Goal: Task Accomplishment & Management: Complete application form

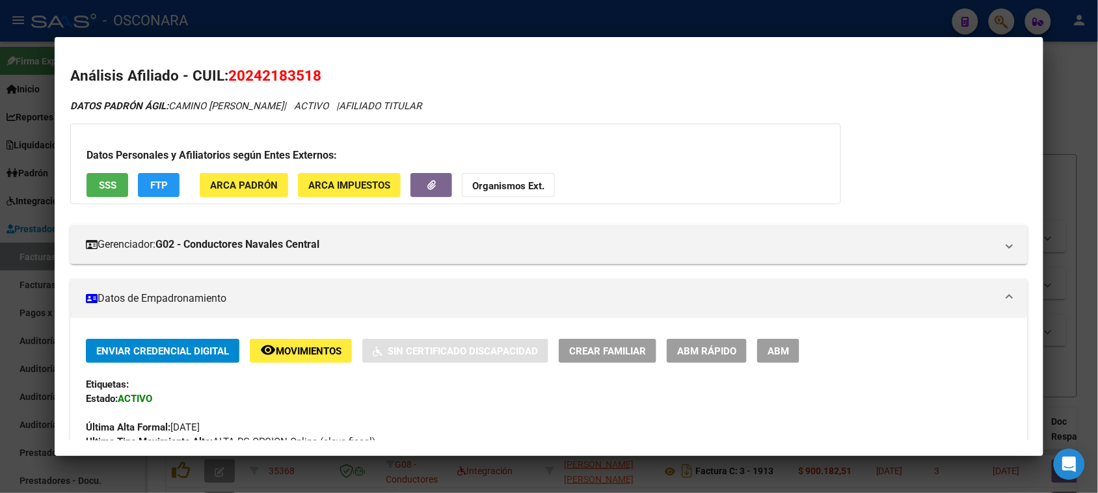
click at [450, 11] on div at bounding box center [549, 246] width 1098 height 493
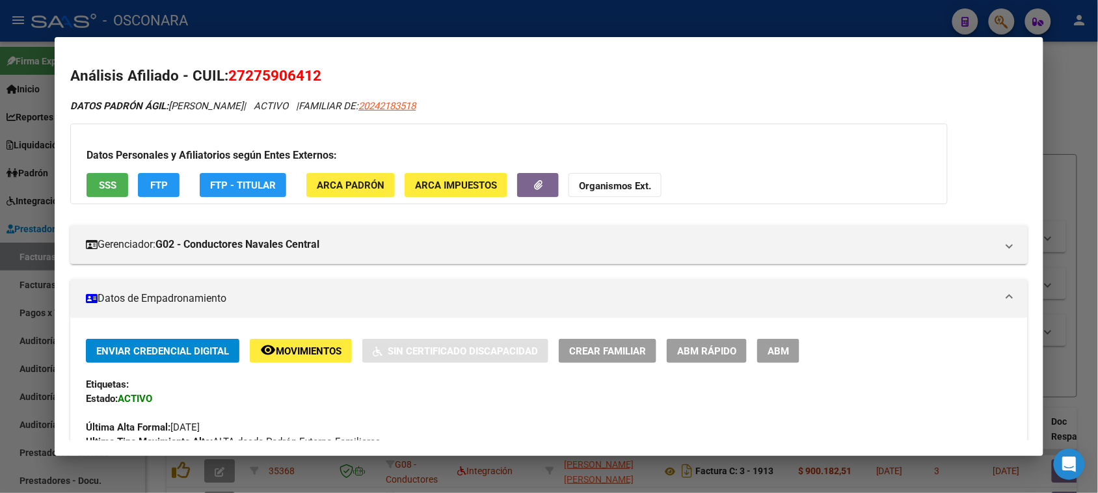
click at [20, 251] on div at bounding box center [549, 246] width 1098 height 493
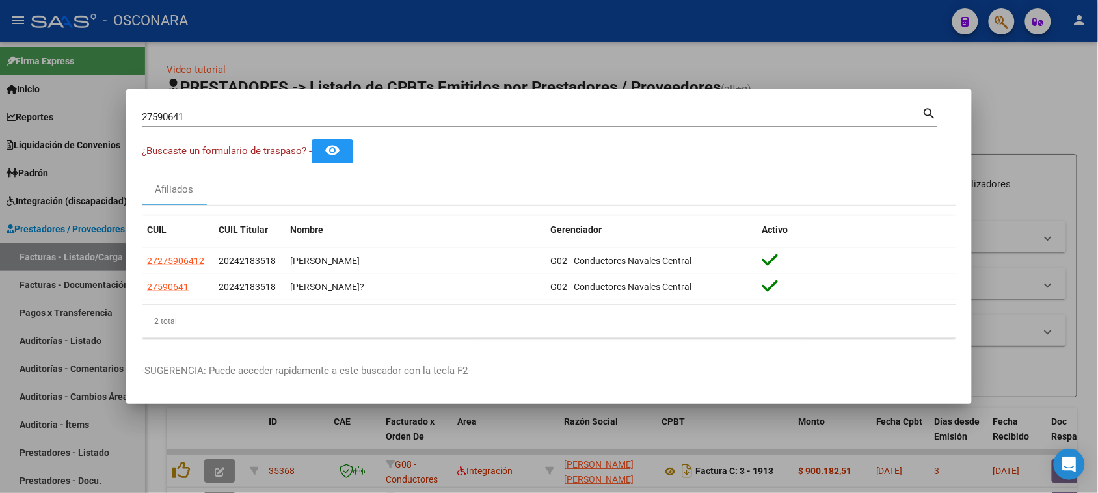
click at [40, 261] on div at bounding box center [549, 246] width 1098 height 493
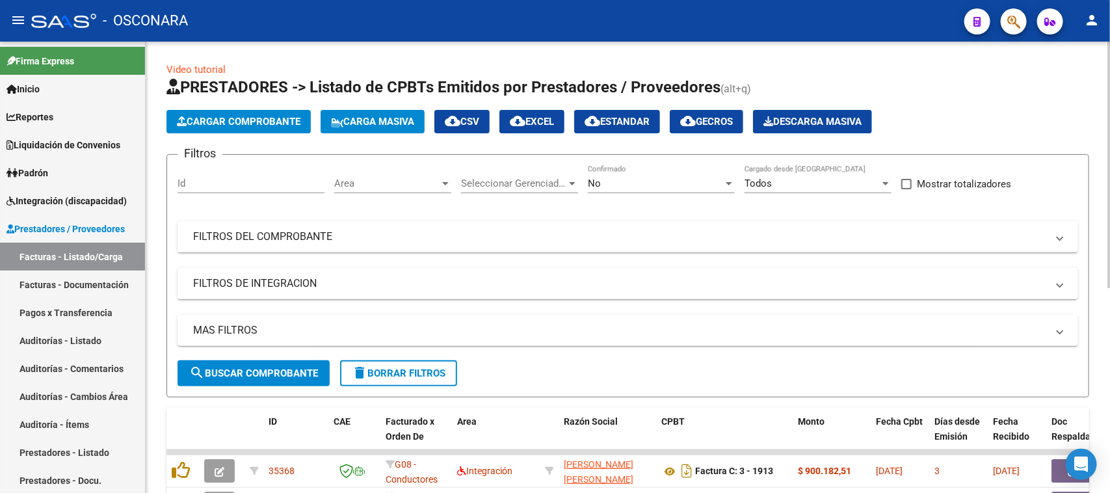
click at [217, 122] on span "Cargar Comprobante" at bounding box center [239, 122] width 124 height 12
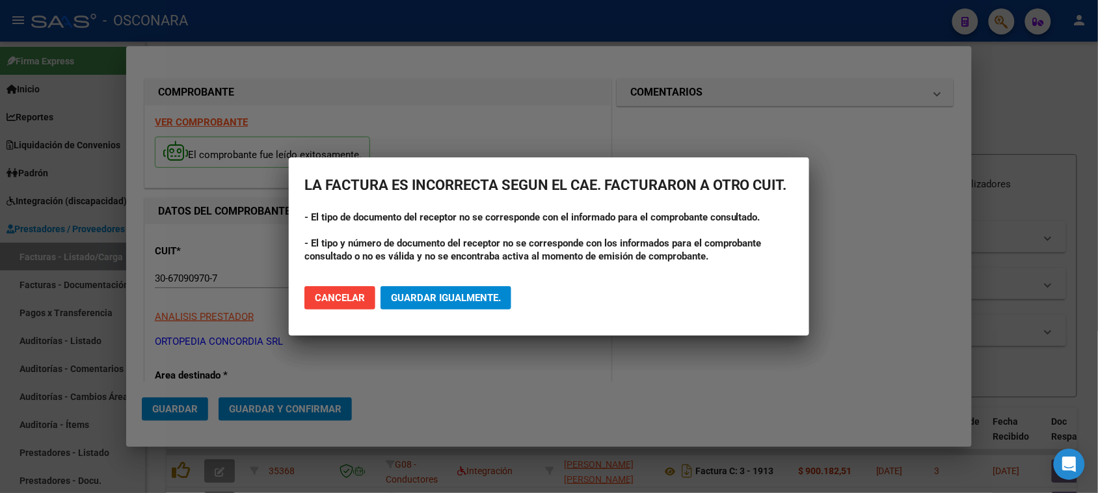
click at [438, 294] on span "Guardar igualmente." at bounding box center [446, 298] width 110 height 12
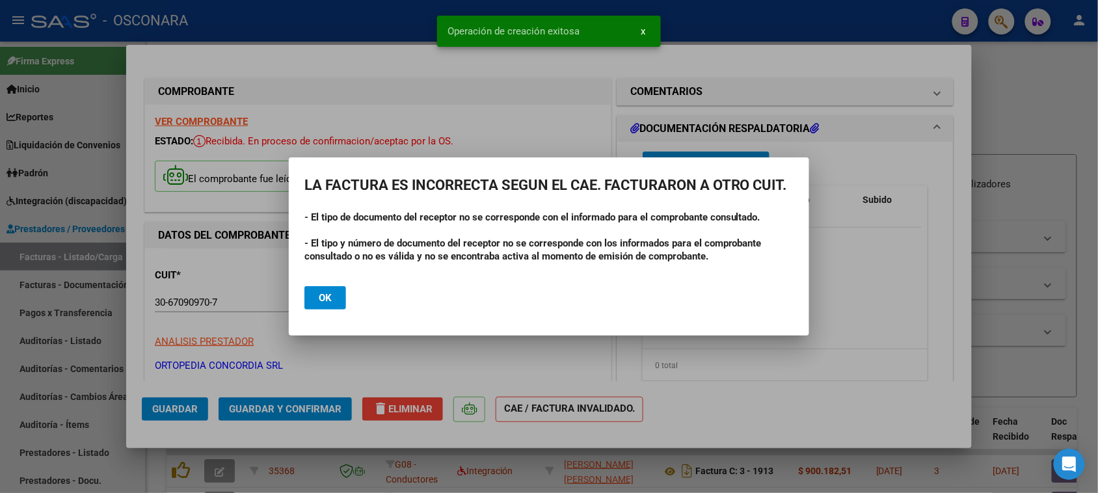
click at [328, 301] on span "Ok" at bounding box center [325, 298] width 13 height 12
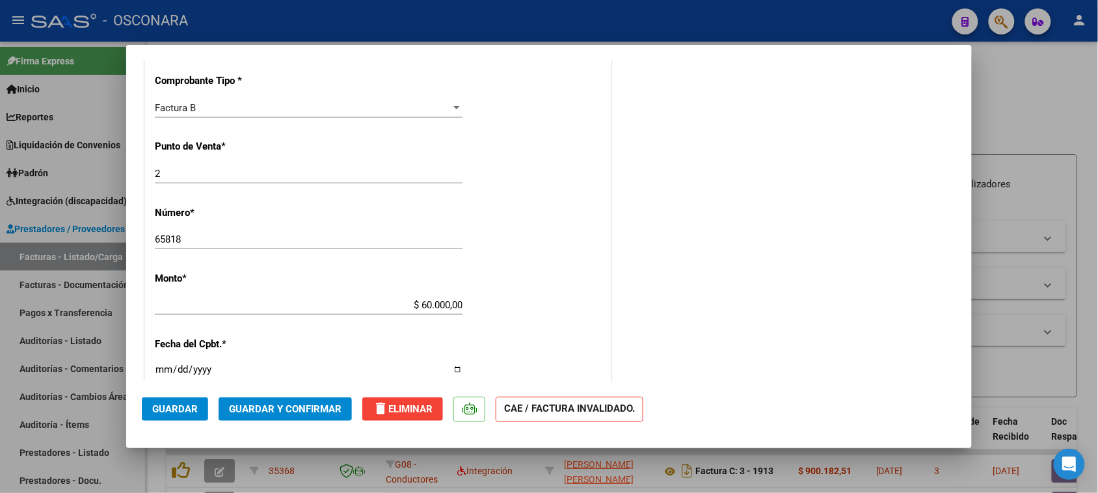
scroll to position [488, 0]
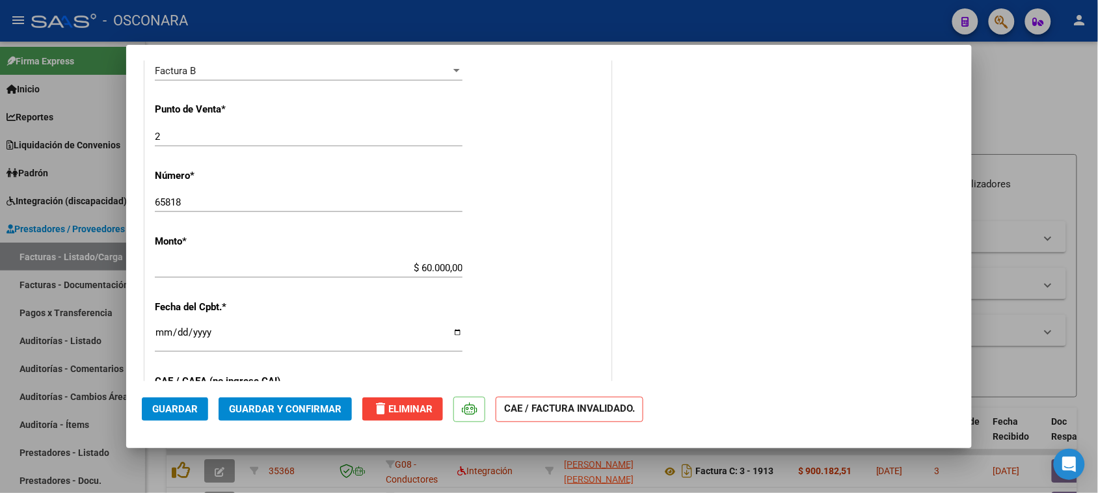
click at [282, 405] on span "Guardar y Confirmar" at bounding box center [285, 409] width 113 height 12
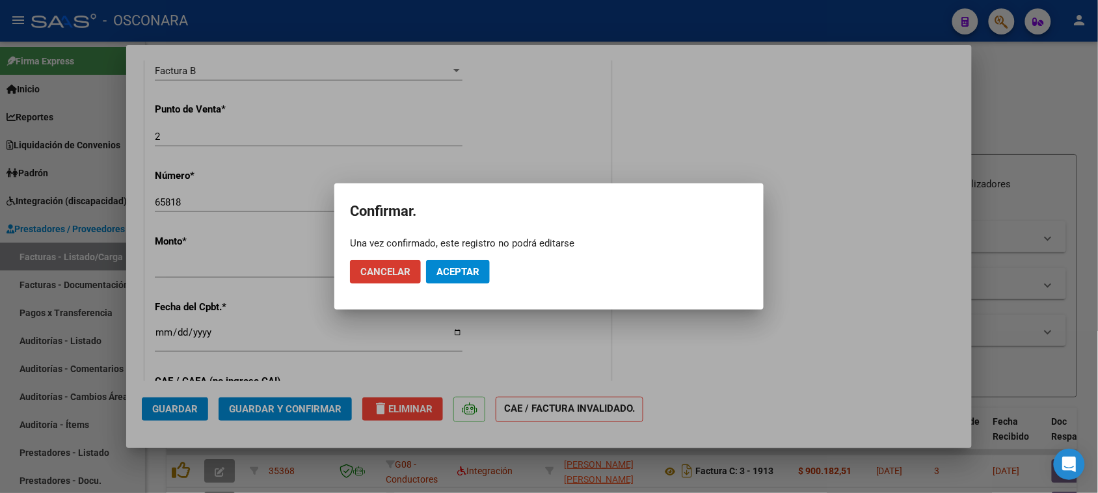
click at [451, 274] on span "Aceptar" at bounding box center [457, 272] width 43 height 12
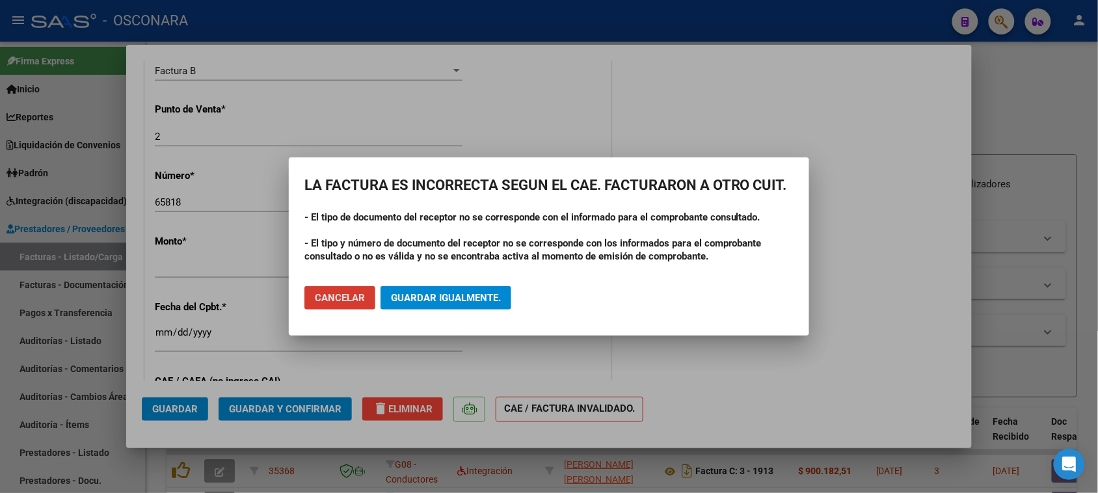
click at [446, 310] on mat-dialog-actions "Cancelar Guardar igualmente." at bounding box center [548, 298] width 489 height 44
click at [440, 292] on span "Guardar igualmente." at bounding box center [446, 298] width 110 height 12
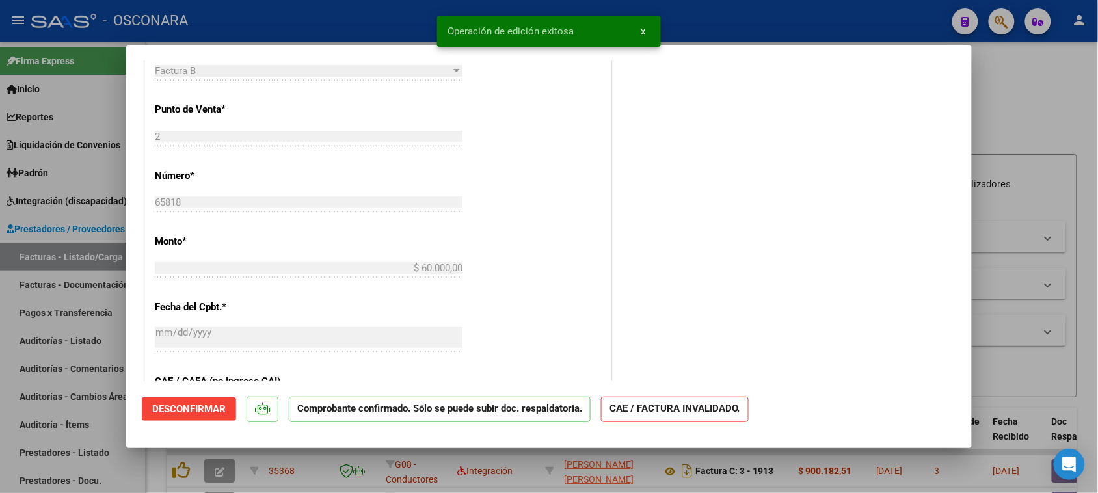
click at [0, 384] on div at bounding box center [549, 246] width 1098 height 493
type input "$ 0,00"
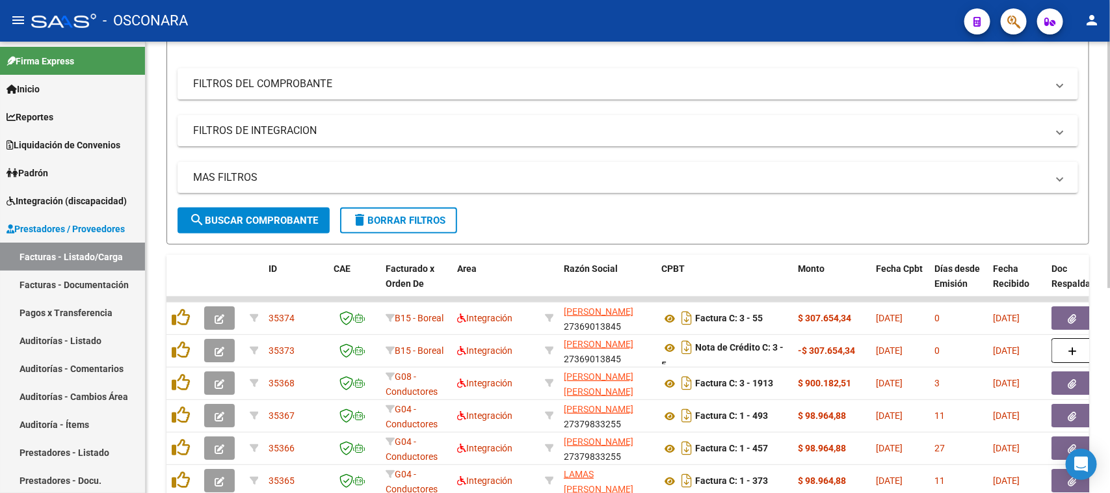
scroll to position [244, 0]
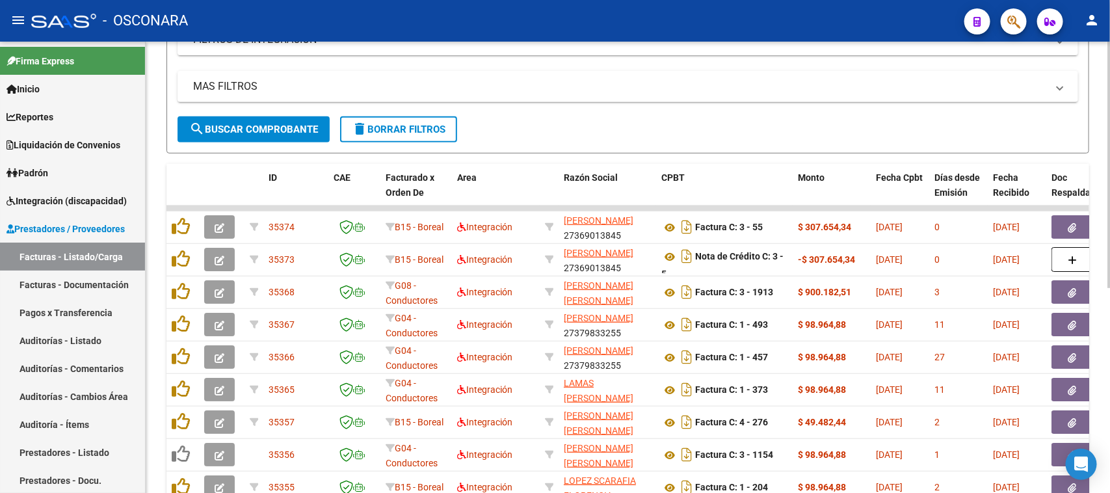
click at [38, 333] on link "Auditorías - Listado" at bounding box center [72, 341] width 145 height 28
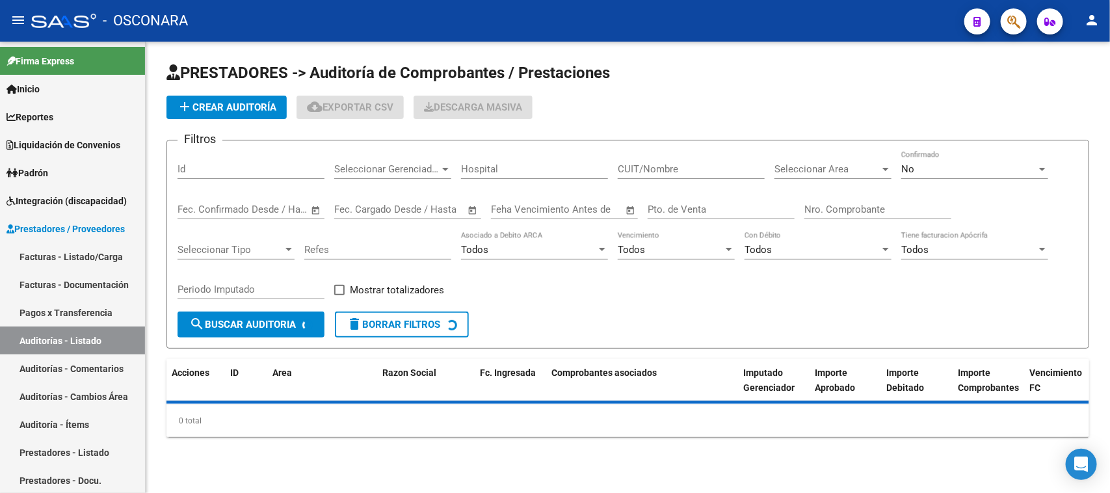
click at [226, 101] on span "add Crear Auditoría" at bounding box center [227, 107] width 100 height 12
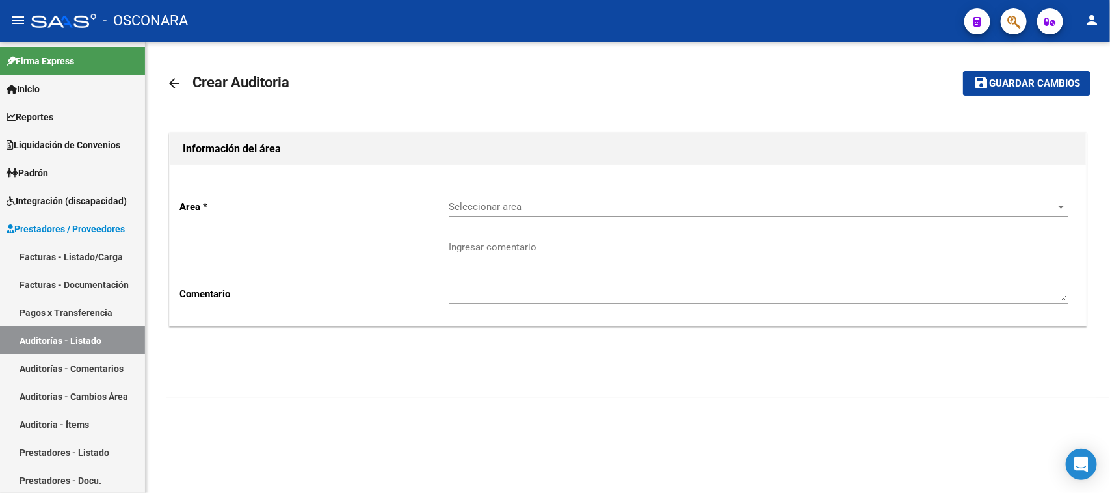
click at [491, 202] on span "Seleccionar area" at bounding box center [753, 207] width 608 height 12
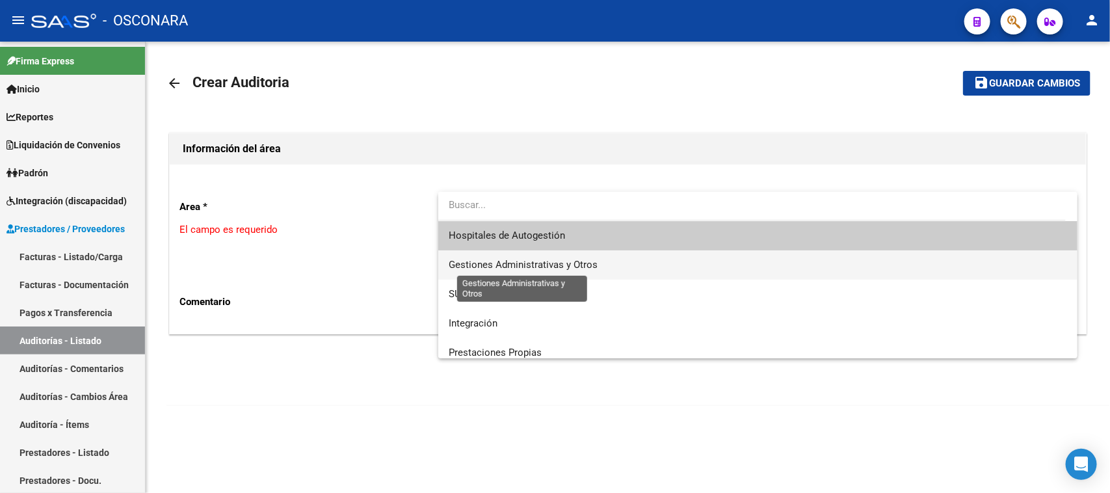
click at [479, 258] on span "Gestiones Administrativas y Otros" at bounding box center [758, 264] width 619 height 29
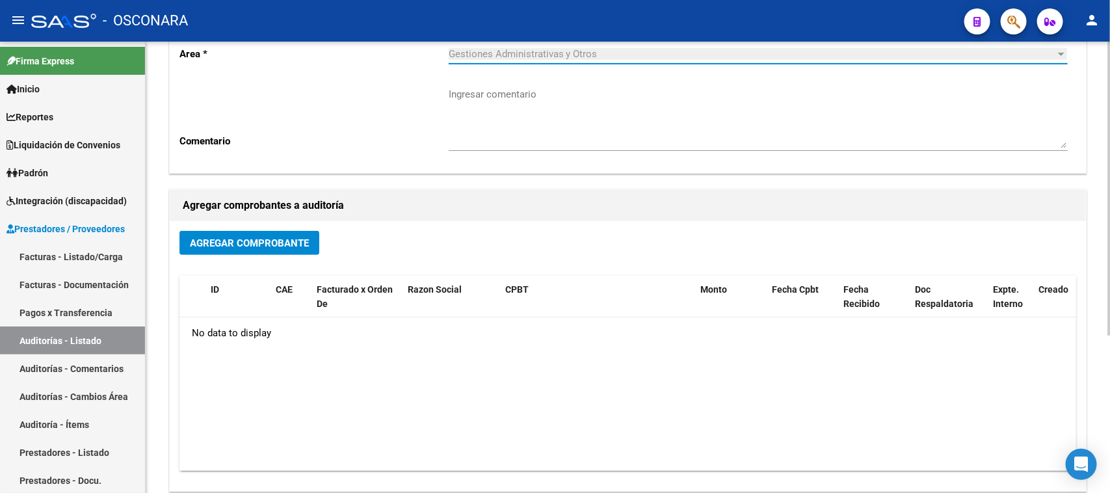
scroll to position [163, 0]
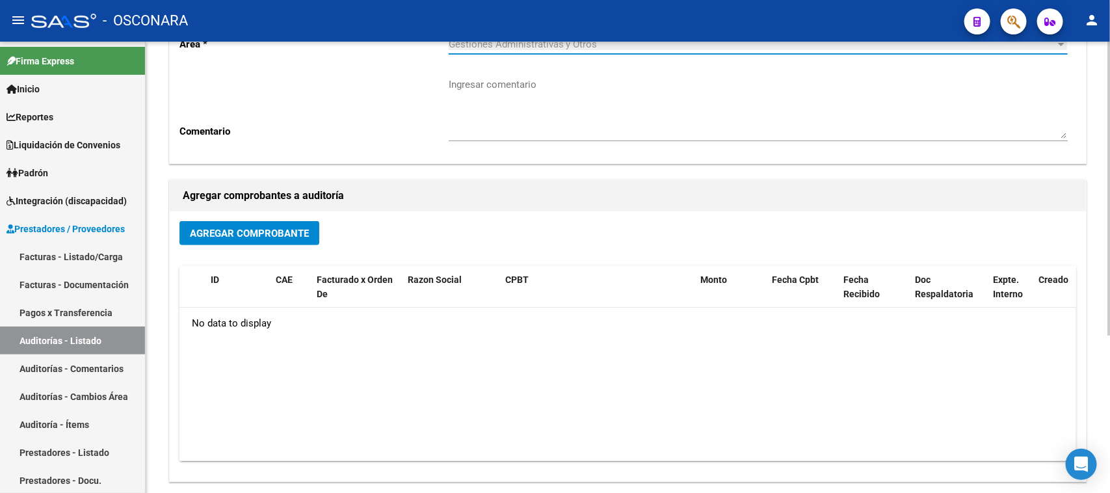
click at [232, 231] on span "Agregar Comprobante" at bounding box center [249, 234] width 119 height 12
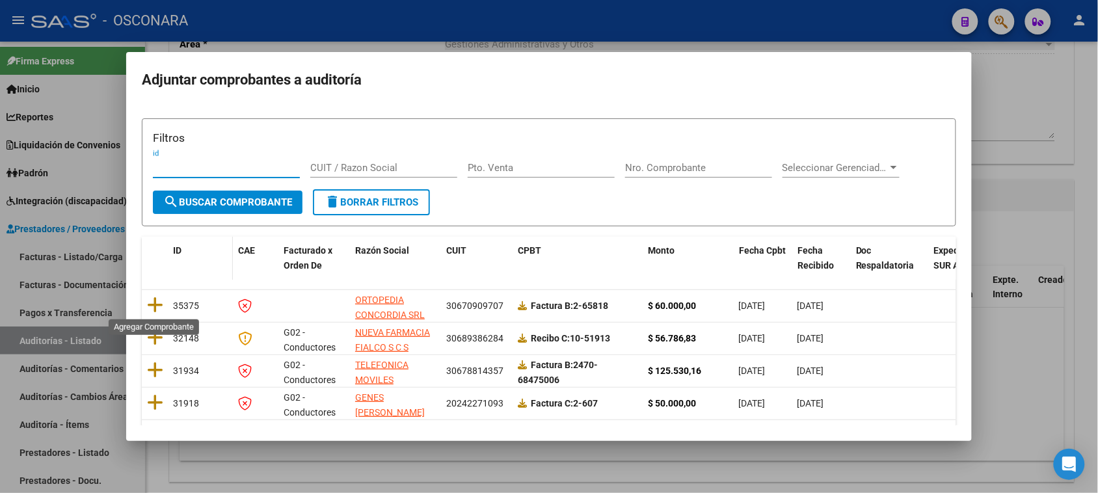
drag, startPoint x: 157, startPoint y: 303, endPoint x: 180, endPoint y: 306, distance: 23.0
click at [157, 303] on icon at bounding box center [155, 305] width 16 height 18
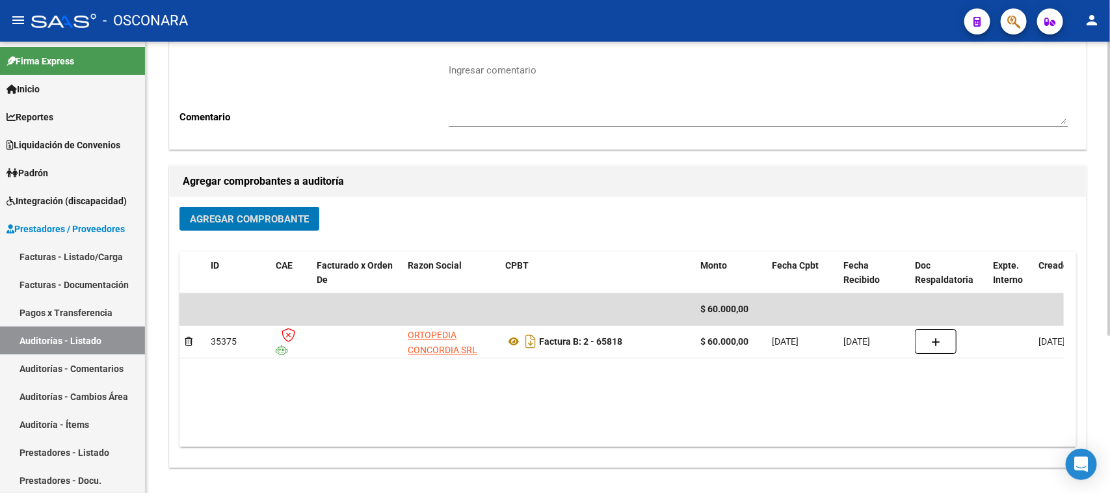
scroll to position [0, 0]
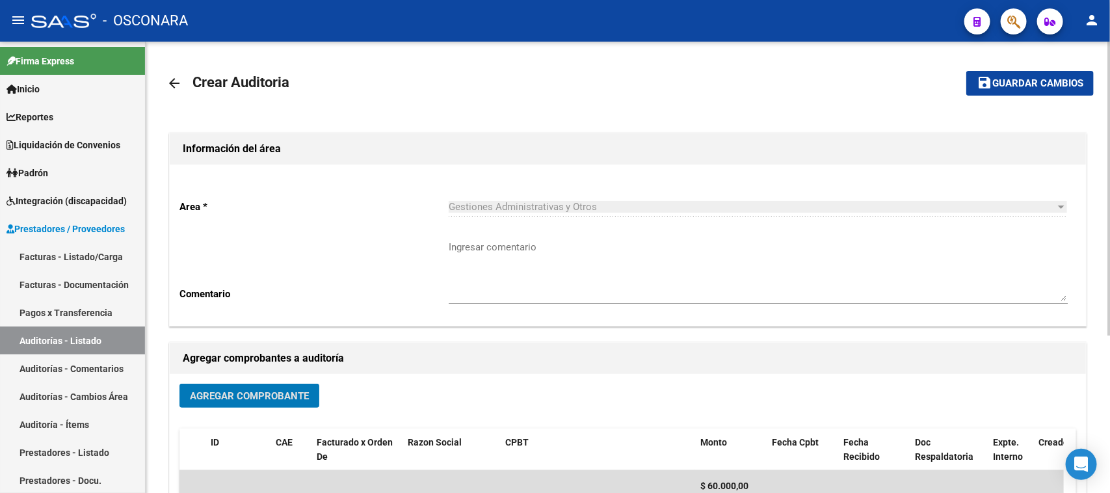
click at [1038, 78] on span "Guardar cambios" at bounding box center [1038, 84] width 91 height 12
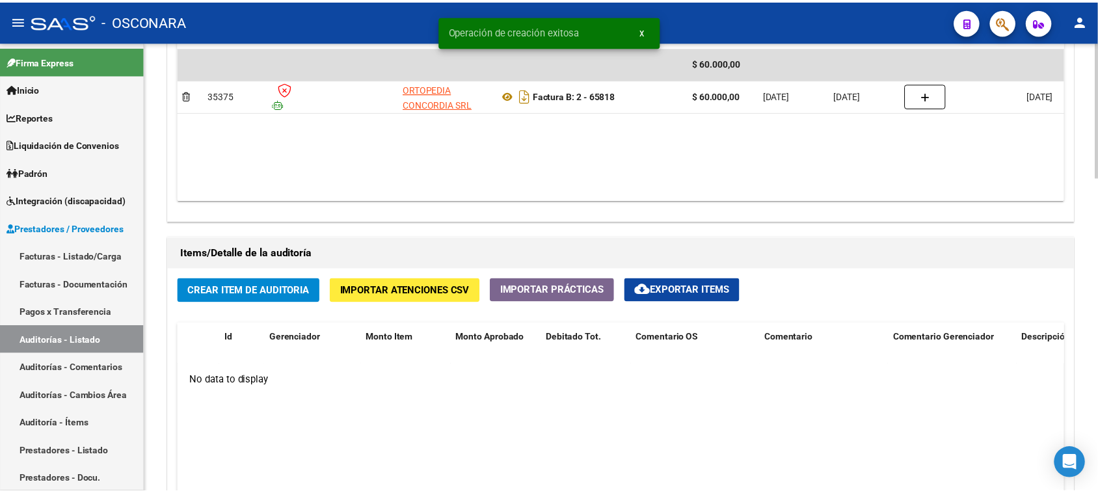
scroll to position [894, 0]
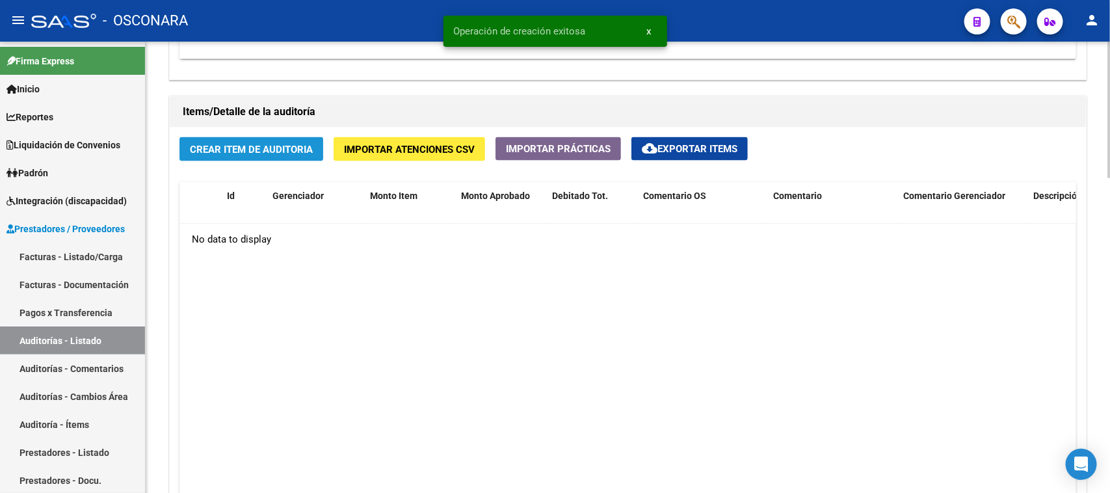
click at [263, 145] on span "Crear Item de Auditoria" at bounding box center [251, 150] width 123 height 12
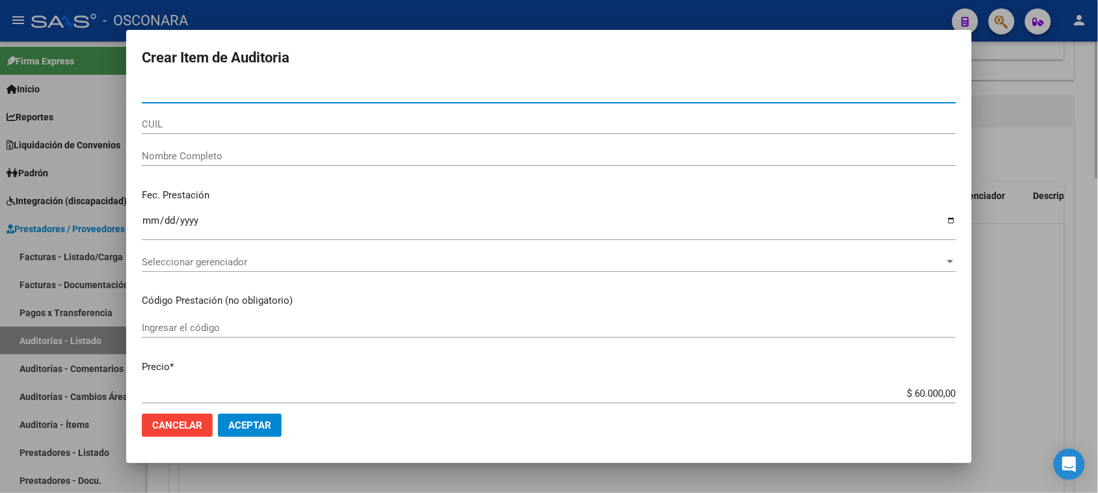
type input "3"
type input "32795192"
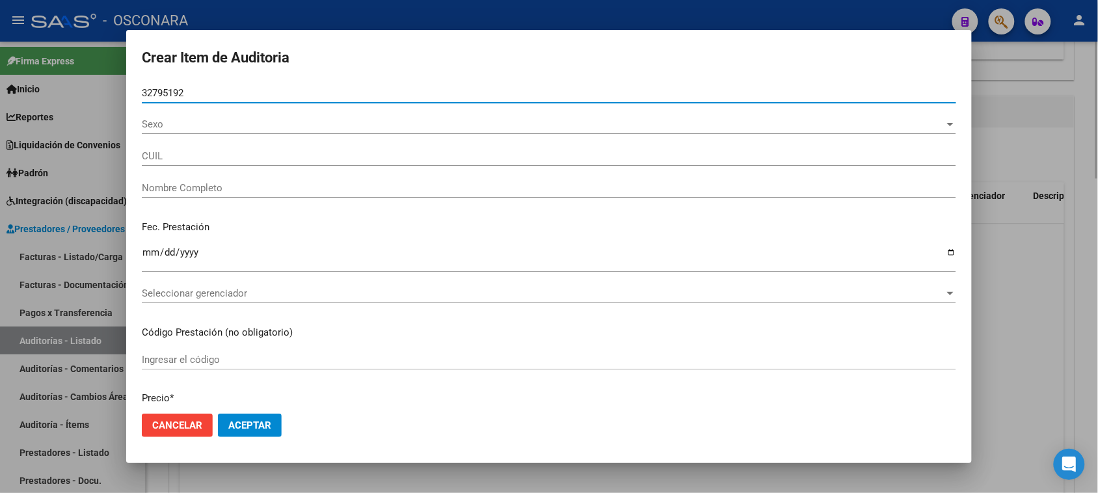
type input "20327951921"
type input "[PERSON_NAME]"
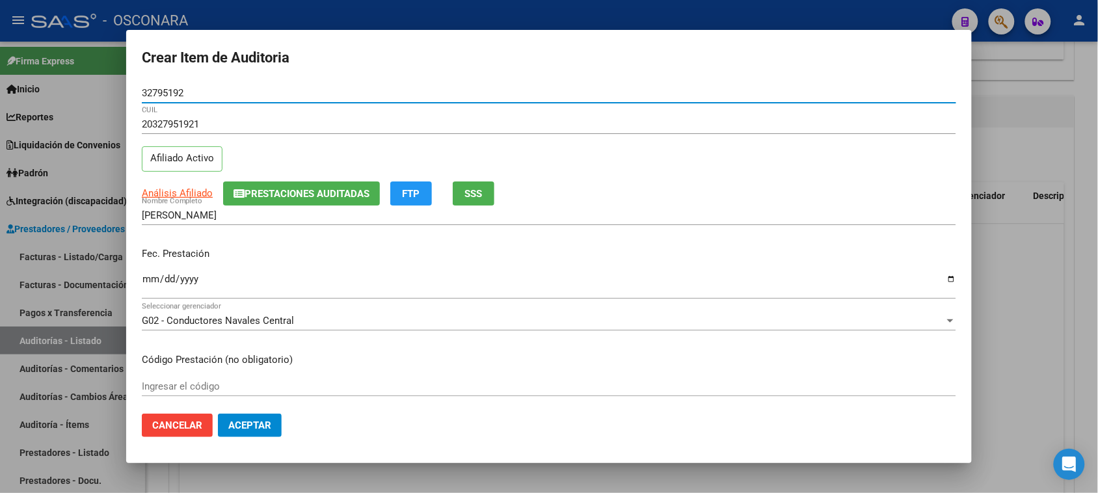
type input "32795192"
click at [154, 281] on input "Ingresar la fecha" at bounding box center [549, 284] width 814 height 21
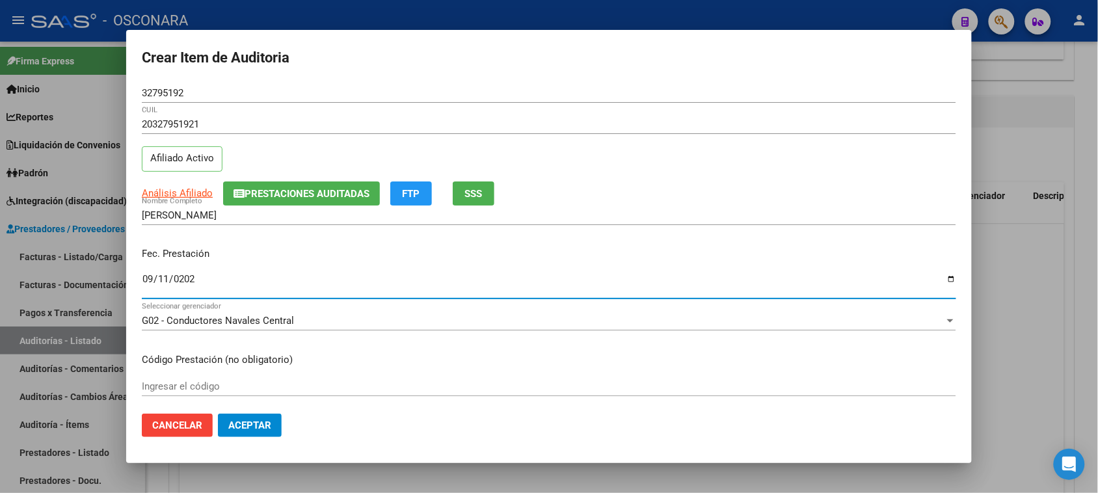
type input "[DATE]"
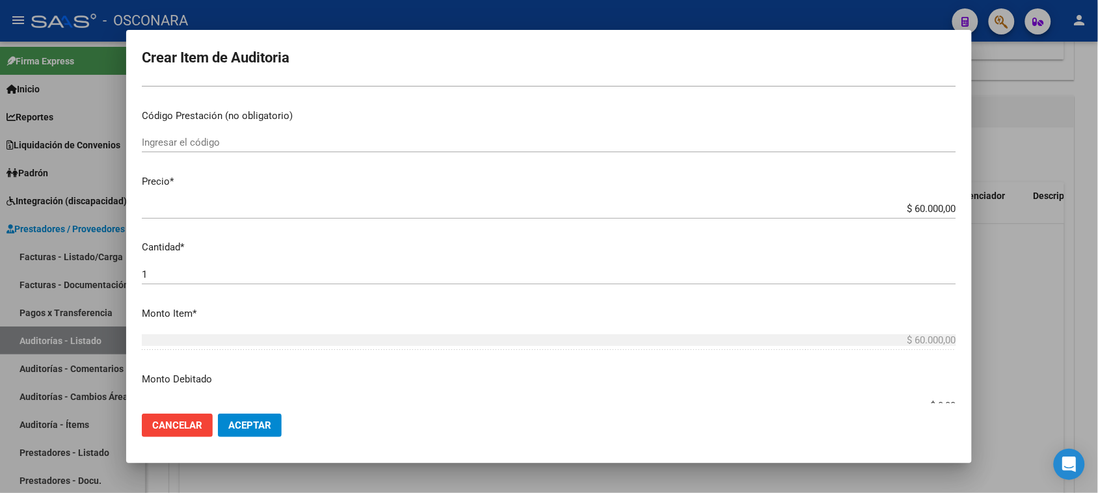
scroll to position [325, 0]
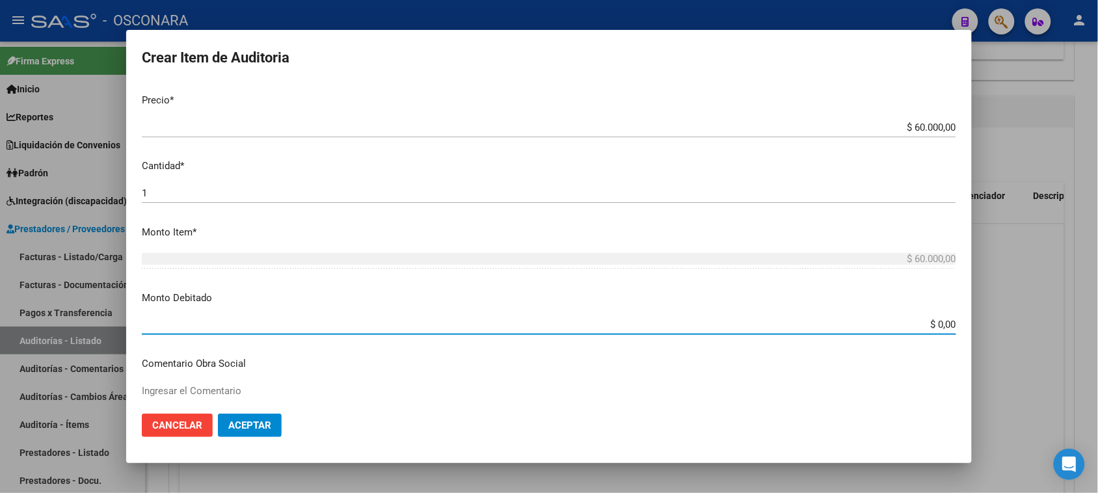
drag, startPoint x: 928, startPoint y: 320, endPoint x: 1000, endPoint y: 317, distance: 72.3
click at [1000, 317] on div "Crear Item de Auditoria 32795192 Nro Documento 20327951921 CUIL Afiliado Activo…" at bounding box center [549, 246] width 1098 height 493
type input "$ 30.000,00"
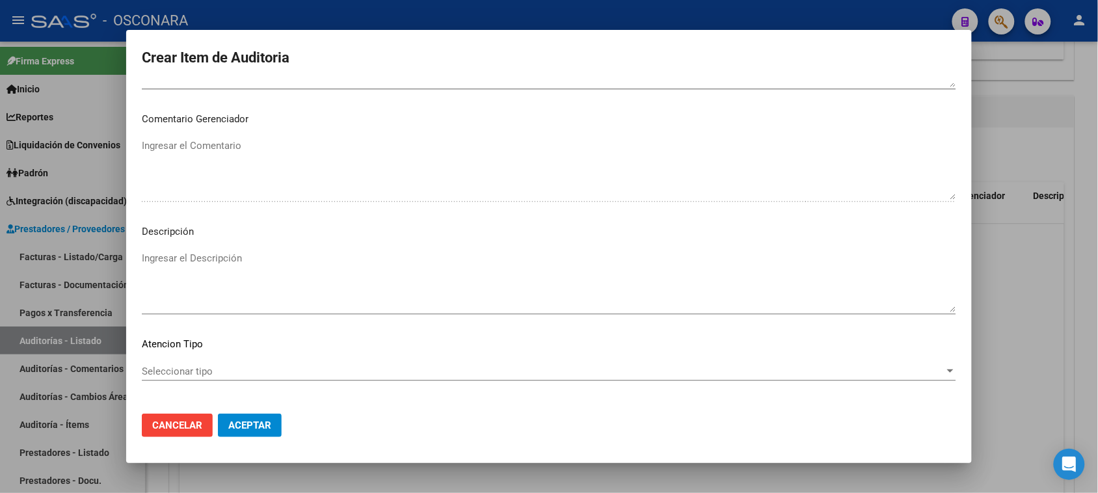
scroll to position [850, 0]
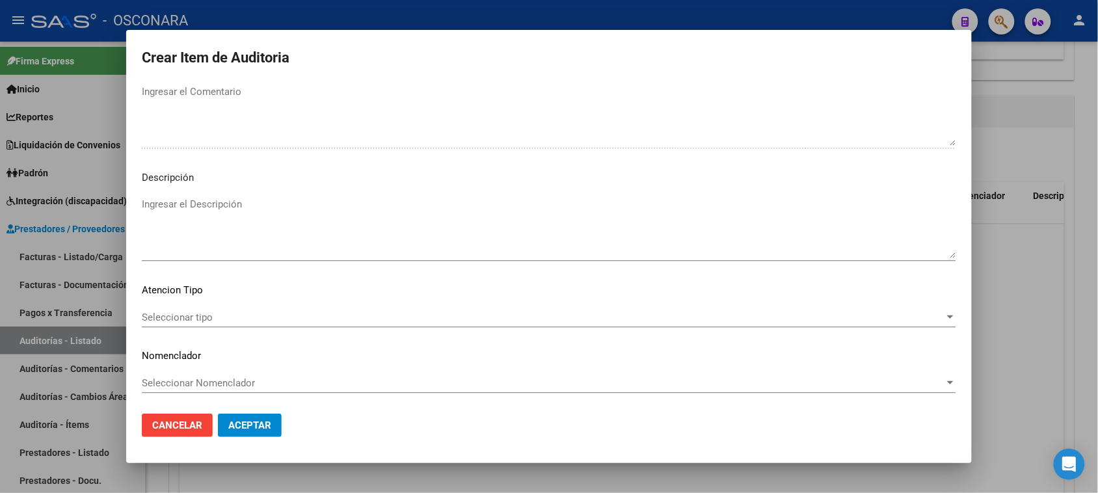
click at [210, 229] on textarea "Ingresar el Descripción" at bounding box center [549, 227] width 814 height 61
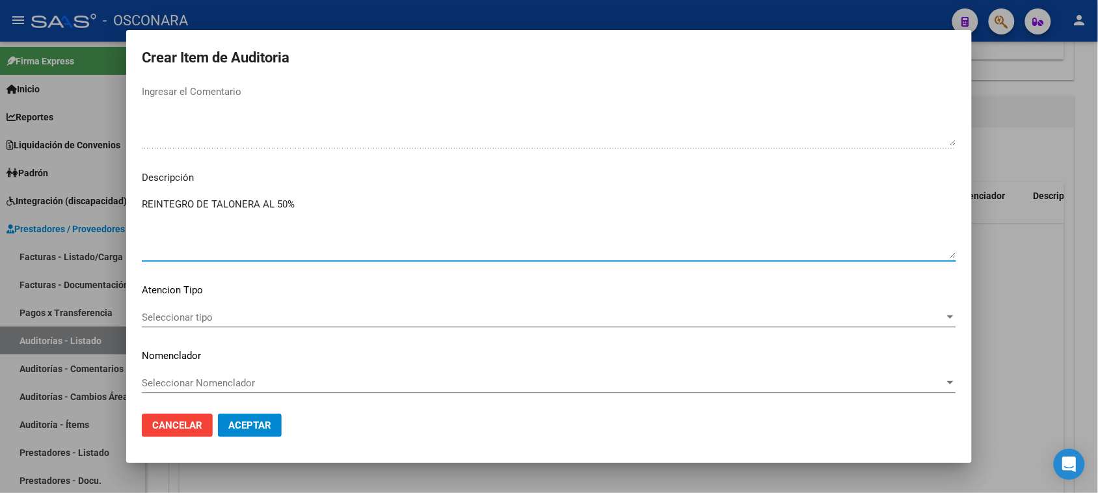
type textarea "REINTEGRO DE TALONERA AL 50%"
click at [196, 321] on span "Seleccionar tipo" at bounding box center [543, 318] width 803 height 12
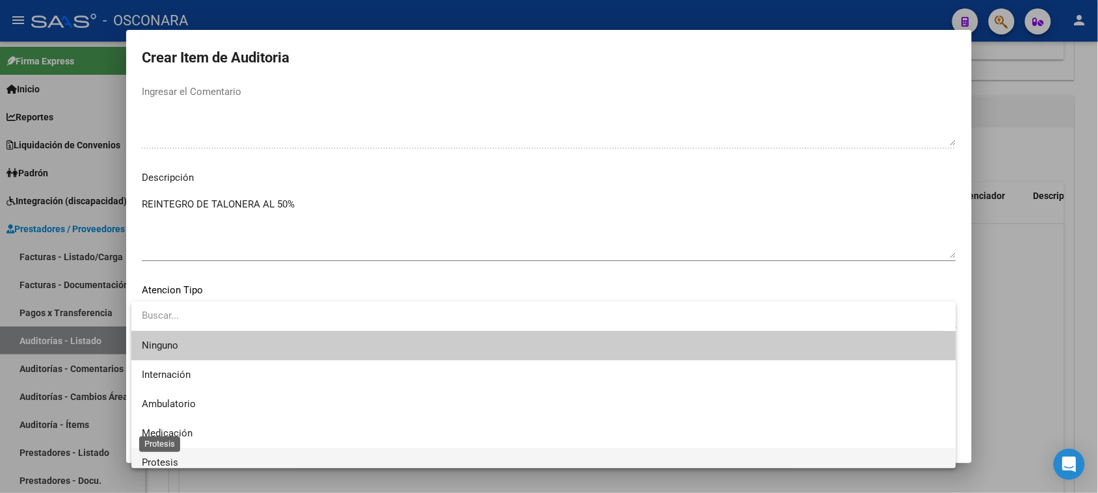
click at [169, 461] on span "Protesis" at bounding box center [160, 463] width 36 height 12
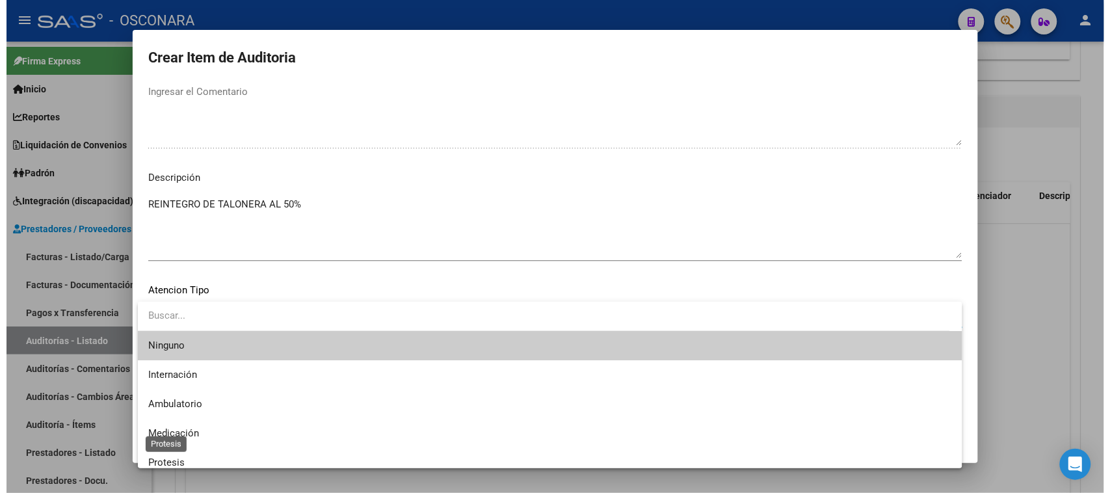
scroll to position [8, 0]
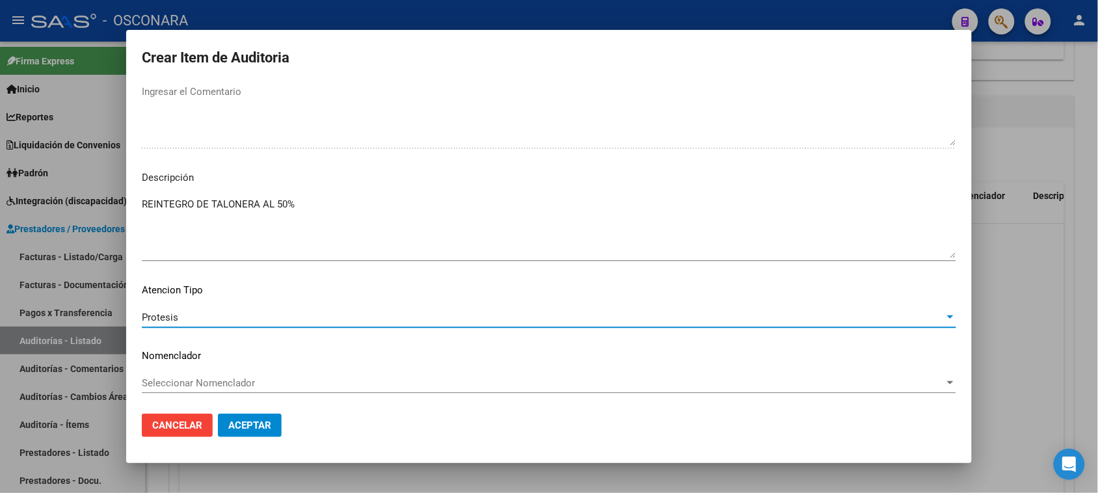
click at [239, 428] on span "Aceptar" at bounding box center [249, 426] width 43 height 12
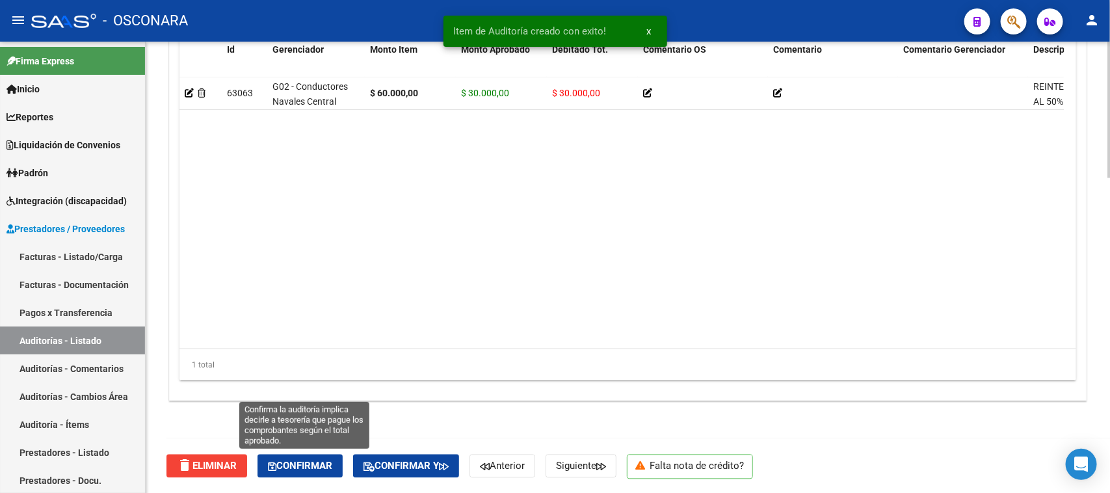
click at [304, 461] on span "Confirmar" at bounding box center [300, 467] width 64 height 12
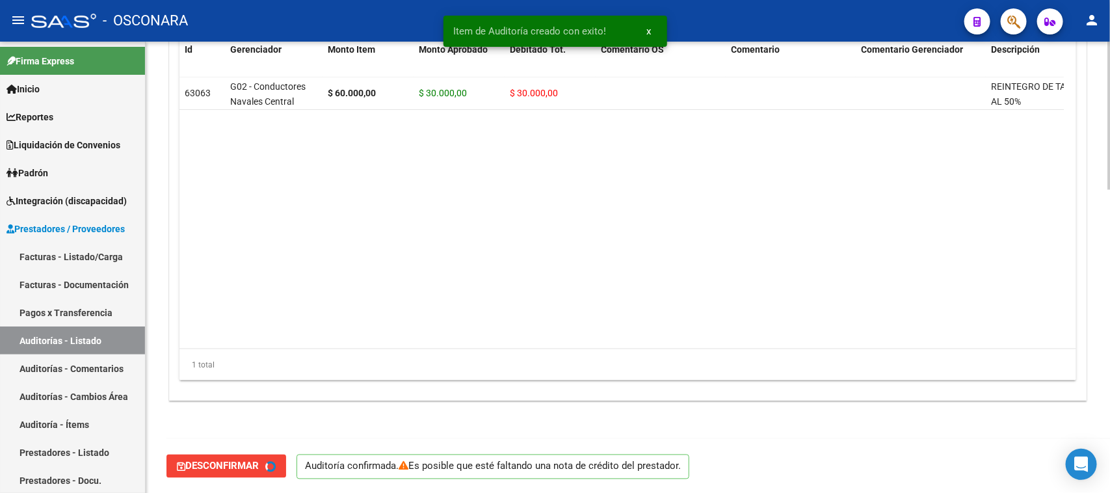
type input "202509"
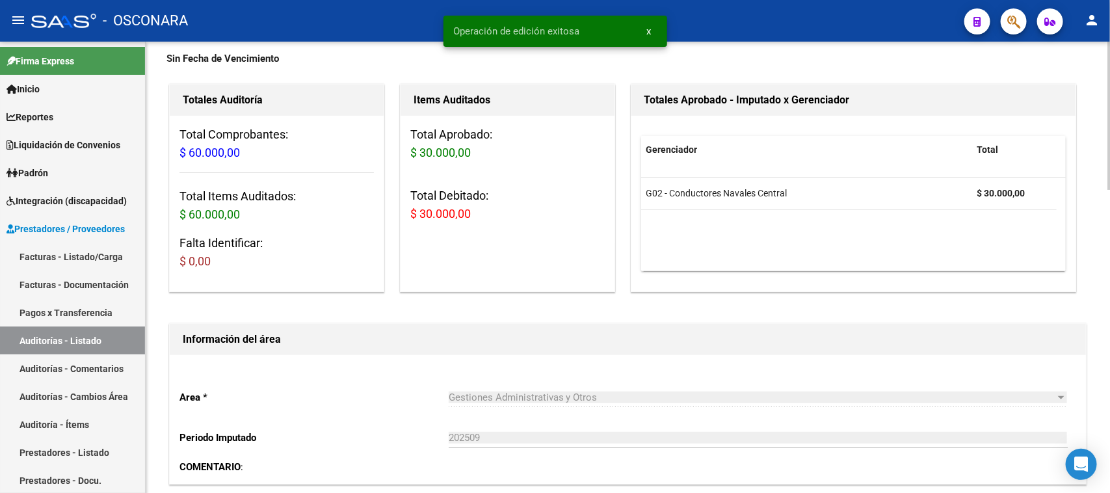
scroll to position [0, 0]
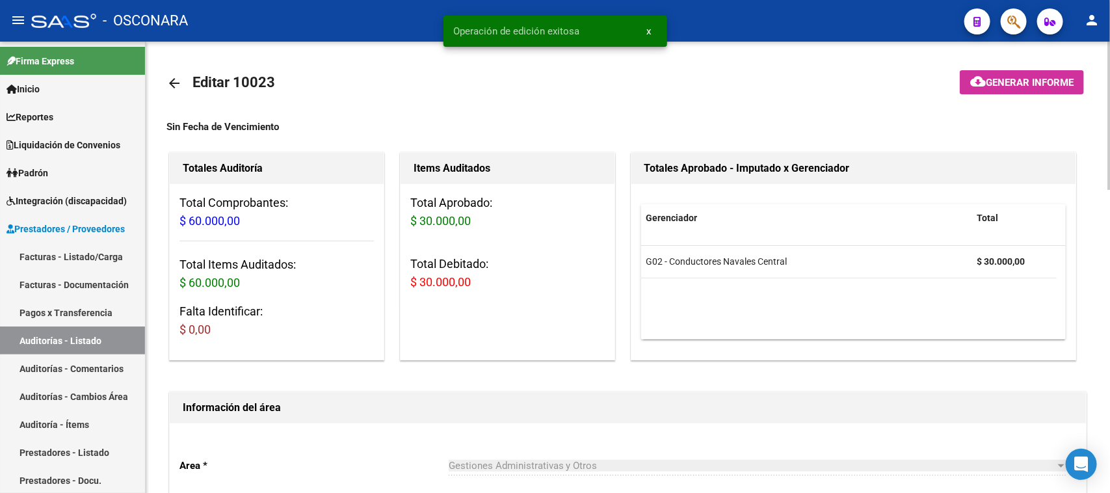
click at [1011, 83] on span "Generar informe" at bounding box center [1030, 83] width 88 height 12
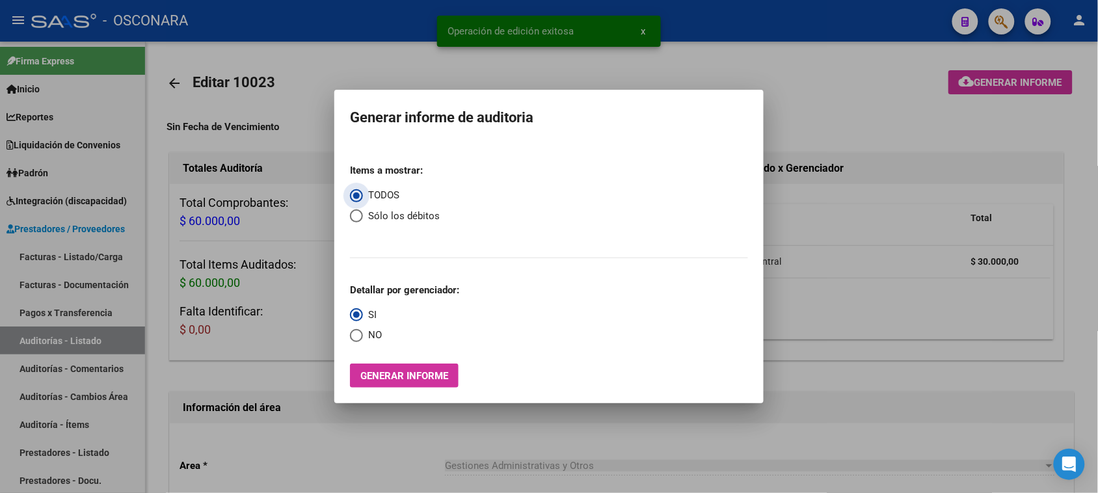
click at [426, 377] on span "Generar informe" at bounding box center [404, 376] width 88 height 12
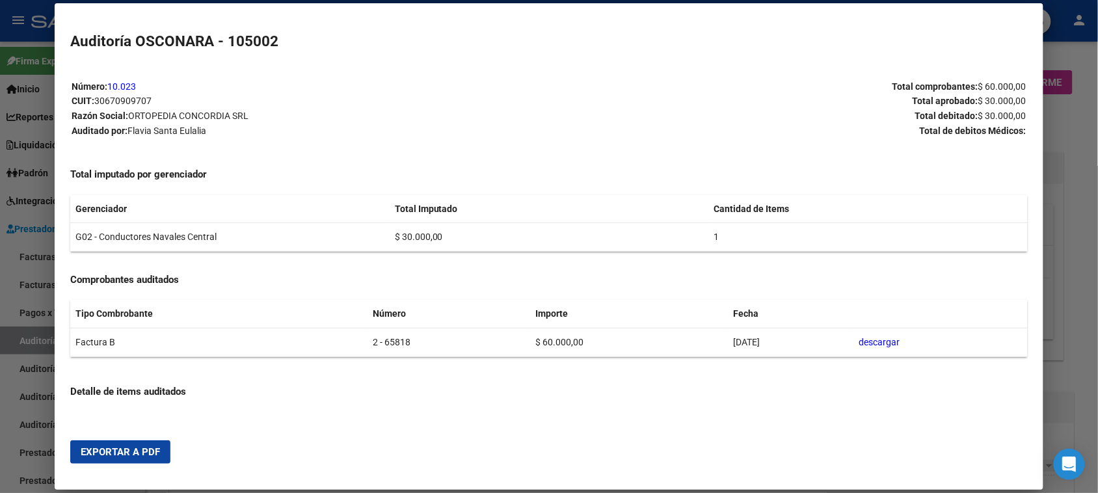
click at [122, 448] on button "Exportar a PDF" at bounding box center [120, 451] width 100 height 23
click at [10, 373] on div at bounding box center [549, 246] width 1098 height 493
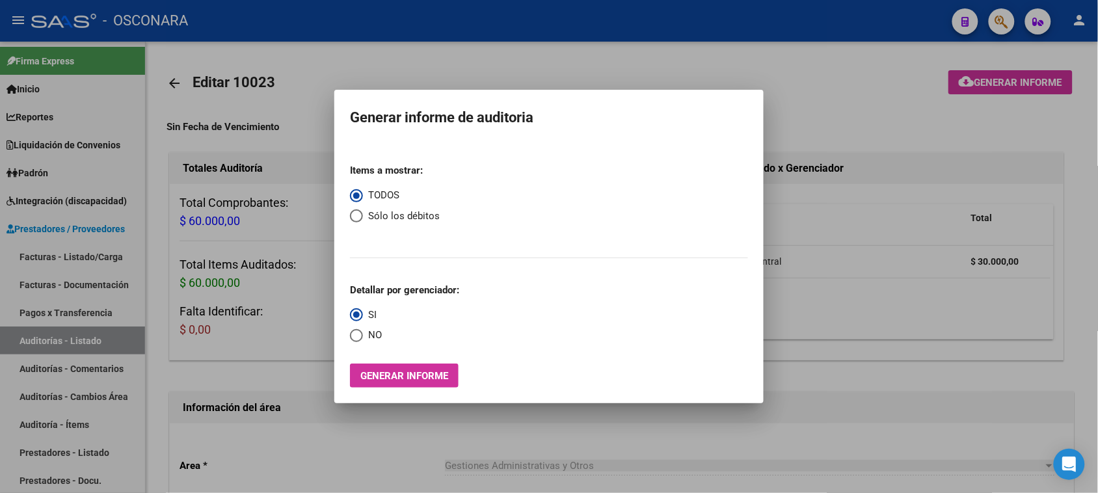
click at [49, 258] on div at bounding box center [549, 246] width 1098 height 493
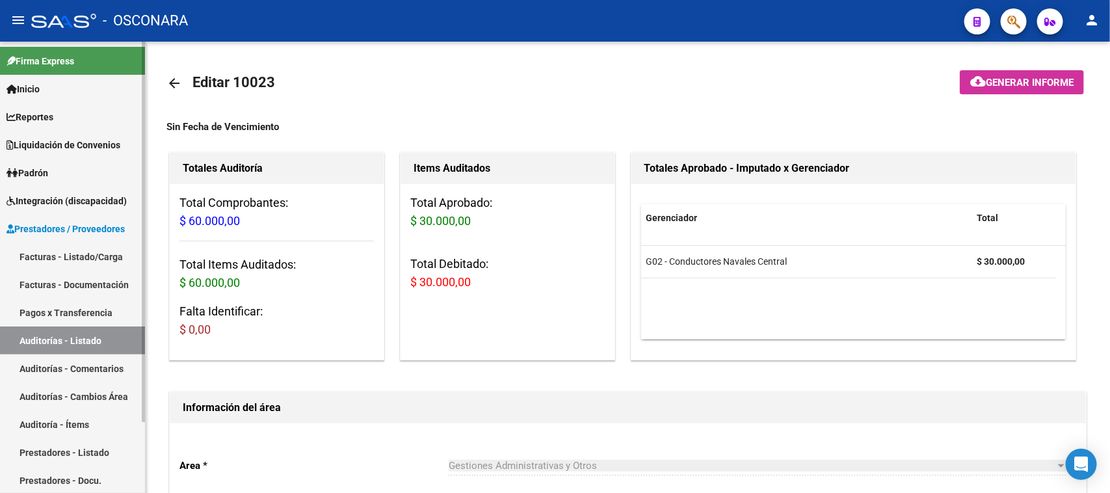
drag, startPoint x: 49, startPoint y: 258, endPoint x: 137, endPoint y: 248, distance: 87.7
click at [49, 258] on link "Facturas - Listado/Carga" at bounding box center [72, 257] width 145 height 28
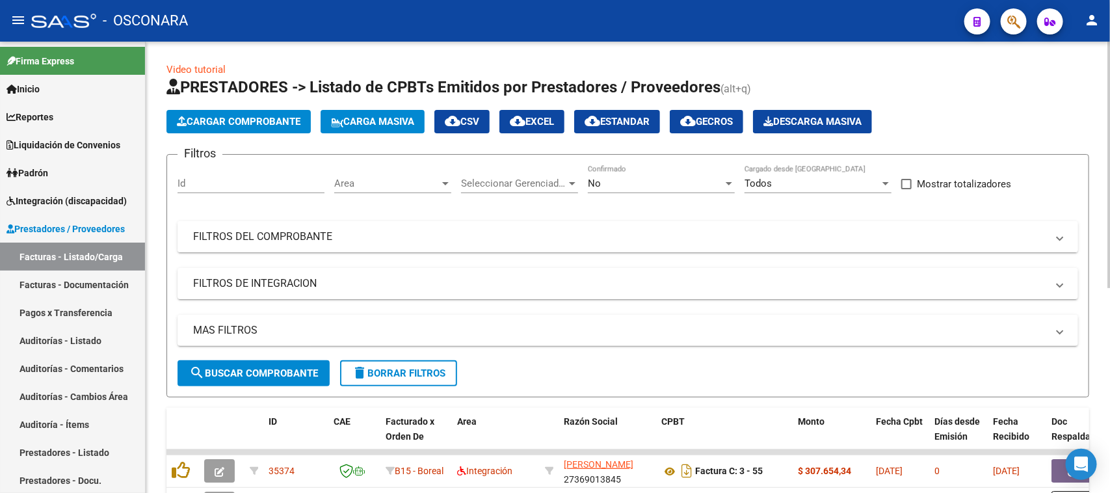
click at [375, 232] on mat-panel-title "FILTROS DEL COMPROBANTE" at bounding box center [620, 237] width 854 height 14
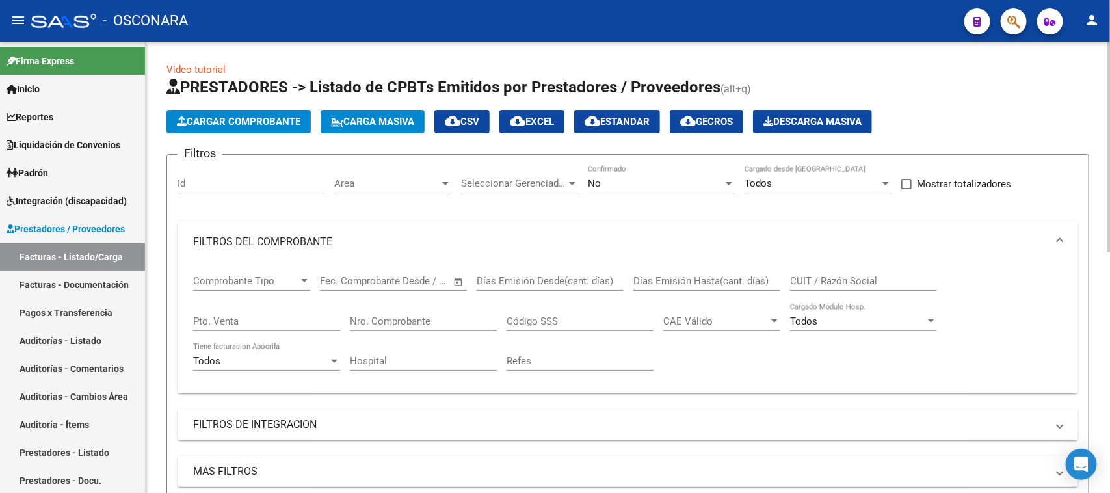
click at [251, 320] on input "Pto. Venta" at bounding box center [266, 321] width 147 height 12
type input "37"
click at [378, 317] on input "Nro. Comprobante" at bounding box center [423, 321] width 147 height 12
type input "162"
click at [667, 189] on div "No Confirmado" at bounding box center [661, 179] width 147 height 28
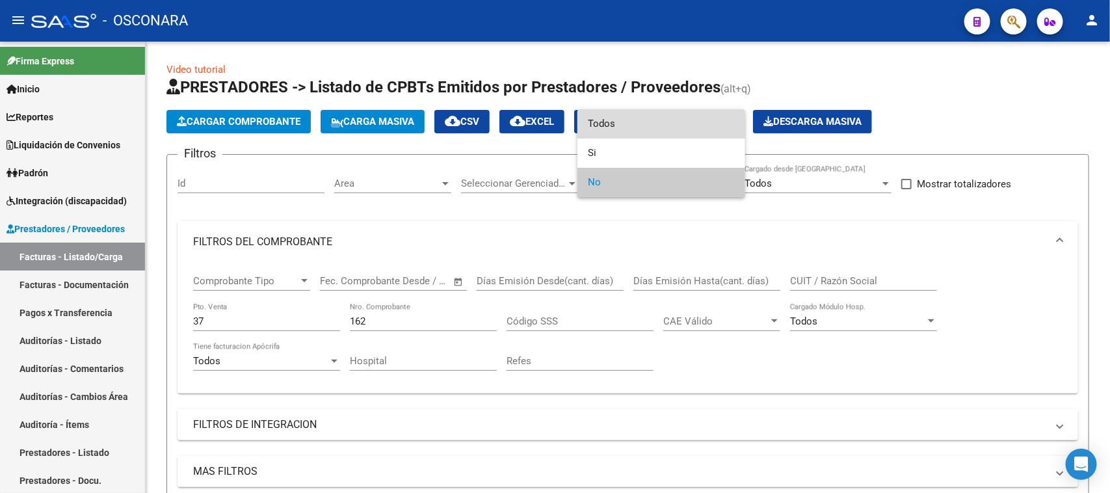
click at [626, 127] on span "Todos" at bounding box center [661, 123] width 147 height 29
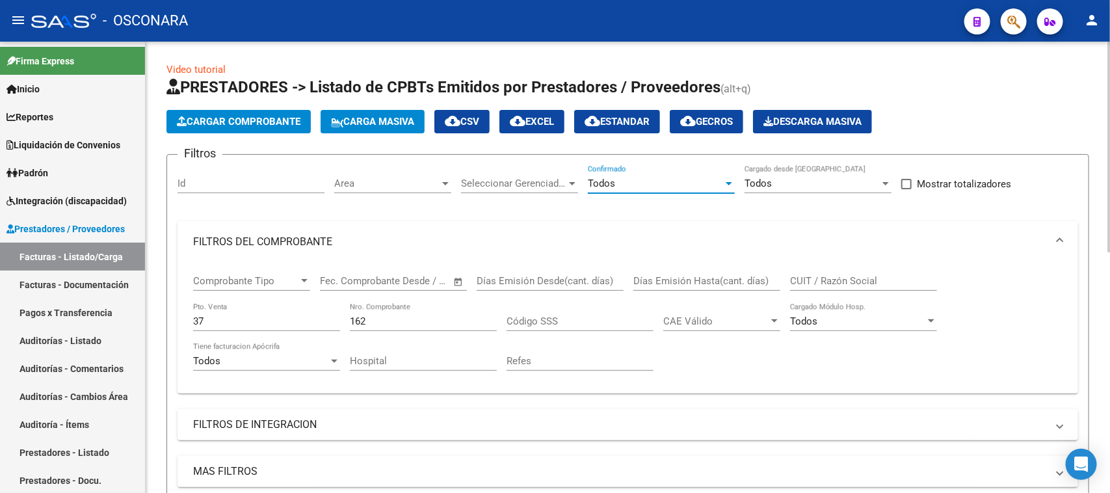
click at [399, 315] on input "162" at bounding box center [423, 321] width 147 height 12
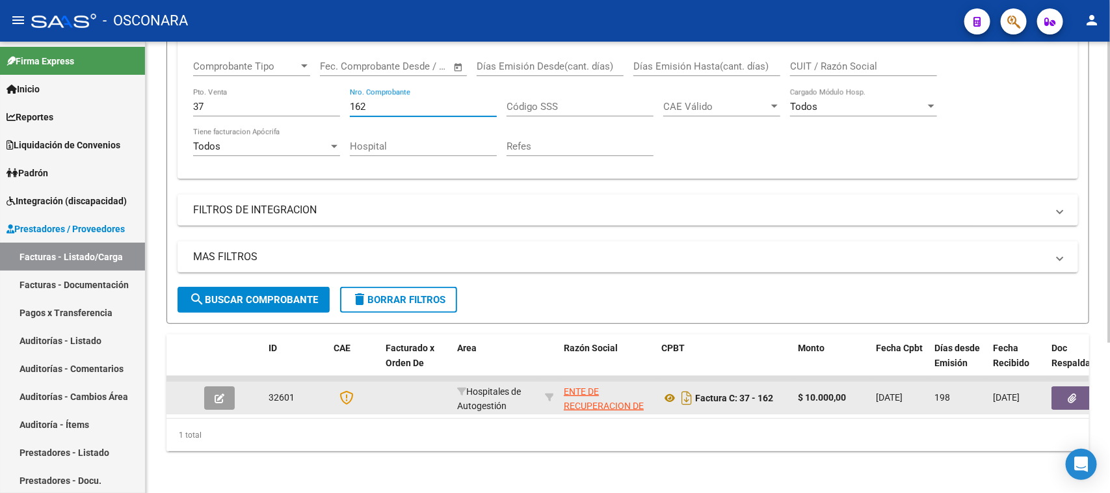
click at [215, 394] on icon "button" at bounding box center [220, 399] width 10 height 10
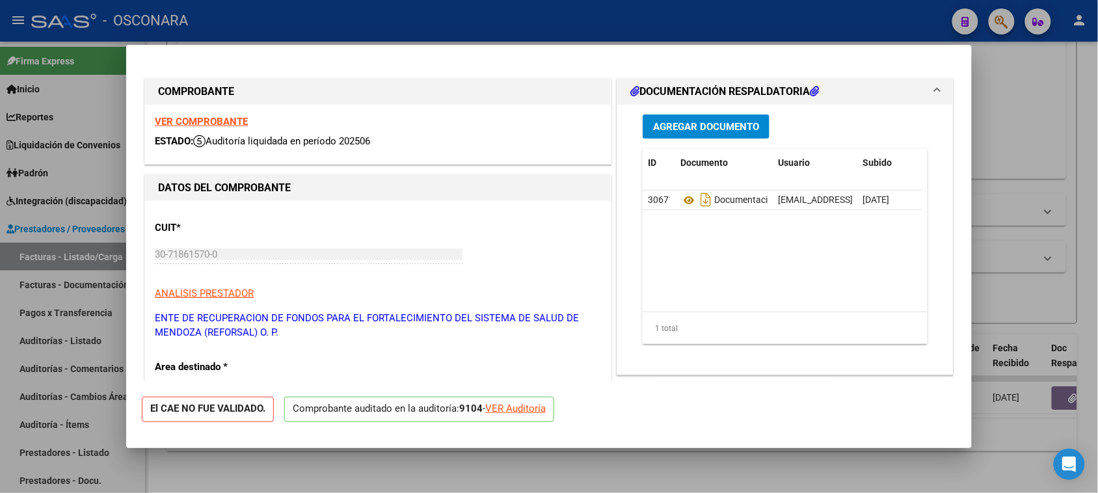
click at [1016, 249] on div at bounding box center [549, 246] width 1098 height 493
type input "$ 0,00"
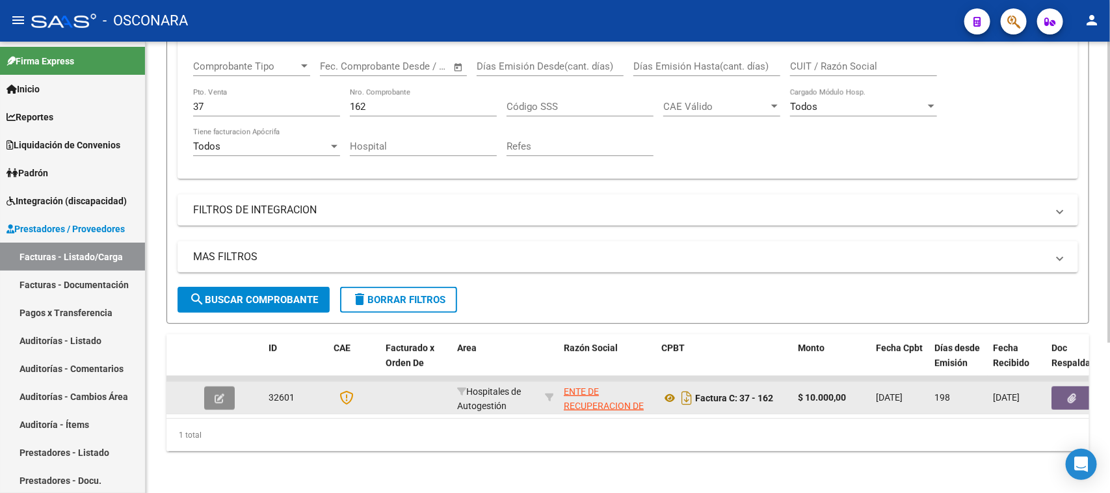
click at [212, 389] on button "button" at bounding box center [219, 397] width 31 height 23
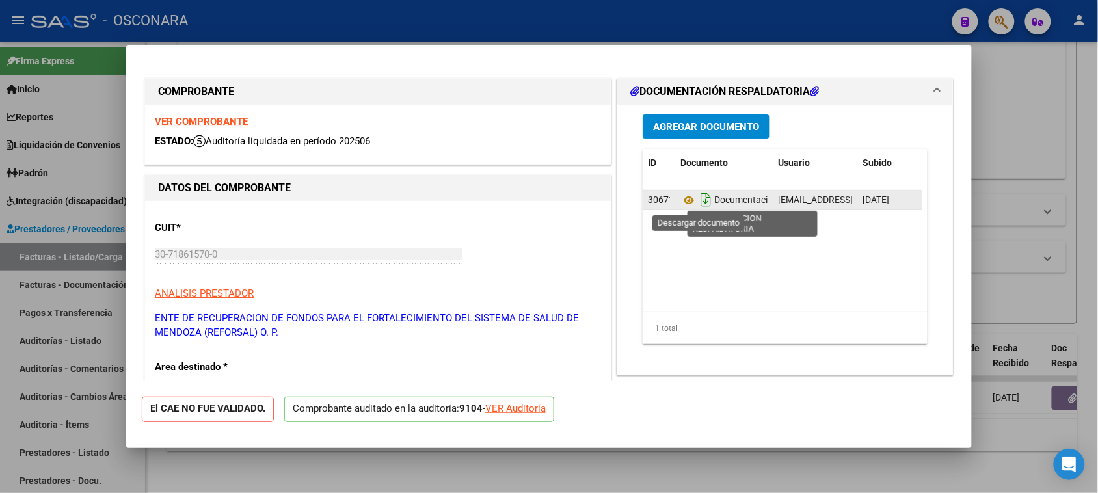
click at [700, 202] on icon "Descargar documento" at bounding box center [705, 199] width 17 height 21
click at [684, 200] on icon at bounding box center [688, 201] width 17 height 16
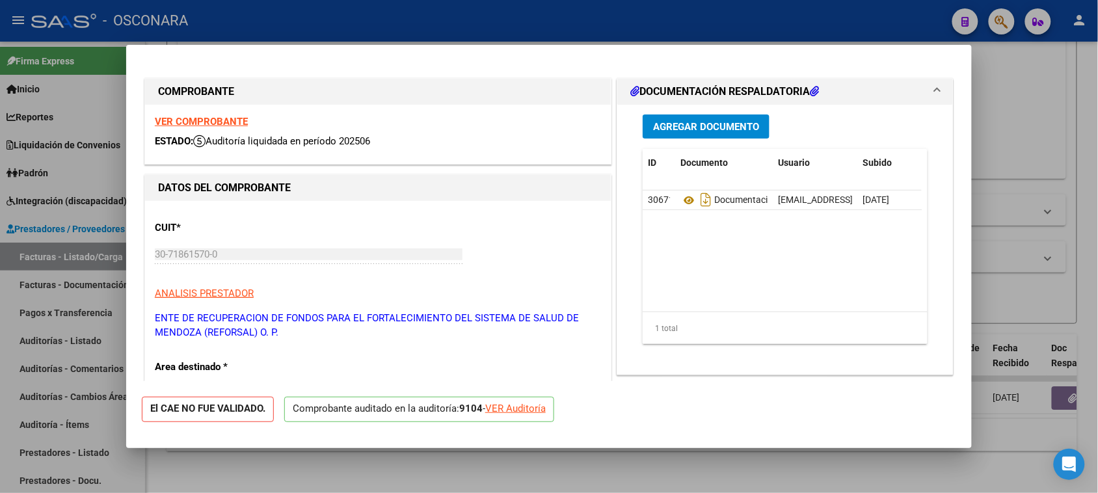
click at [217, 124] on strong "VER COMPROBANTE" at bounding box center [201, 122] width 93 height 12
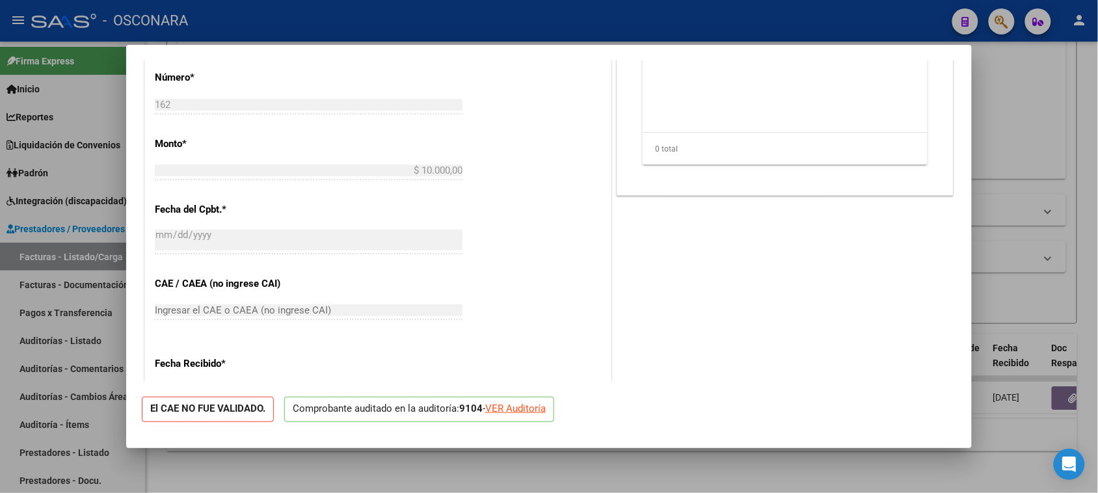
scroll to position [488, 0]
click at [533, 405] on div "VER Auditoría" at bounding box center [515, 408] width 60 height 15
type input "$ 0,00"
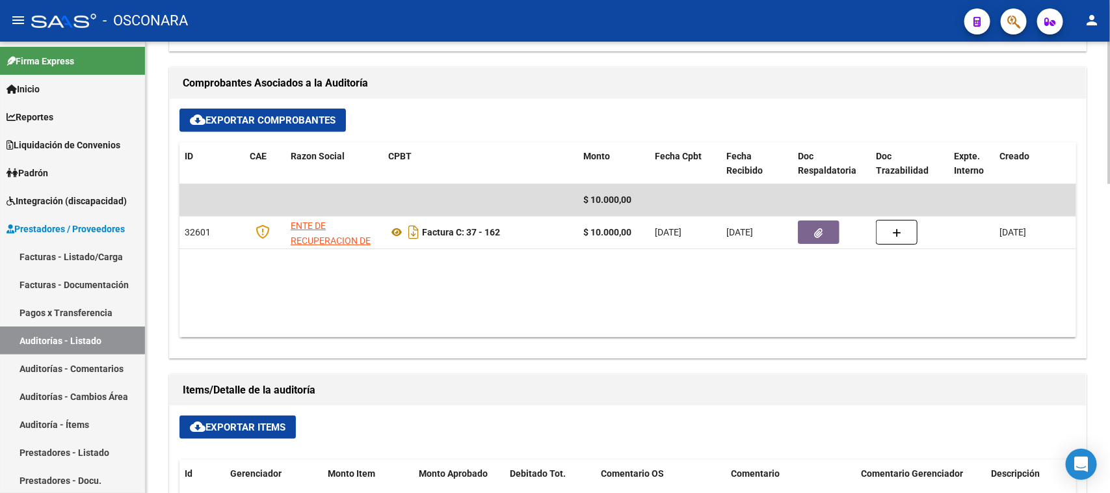
scroll to position [569, 0]
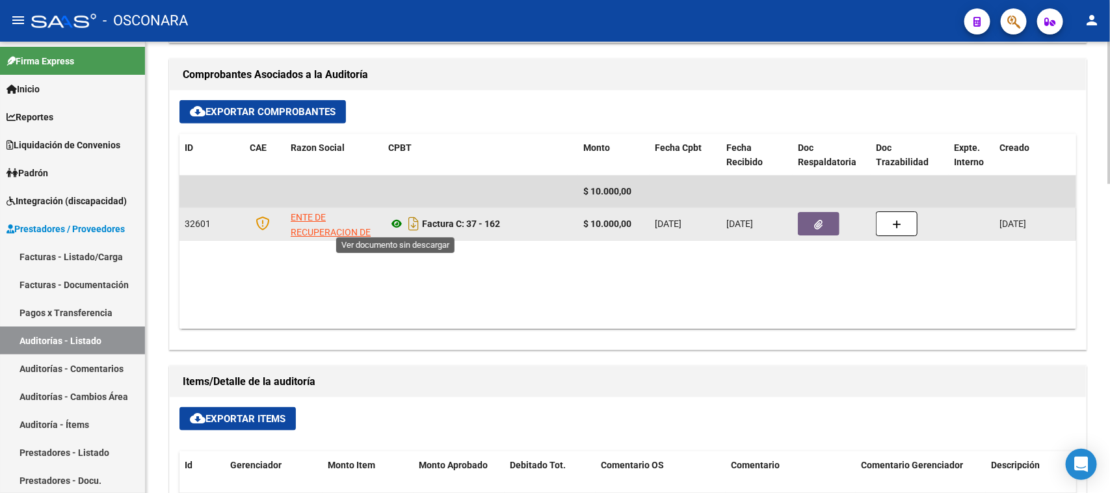
click at [397, 222] on icon at bounding box center [396, 224] width 17 height 16
click at [410, 223] on icon "Descargar documento" at bounding box center [413, 223] width 17 height 21
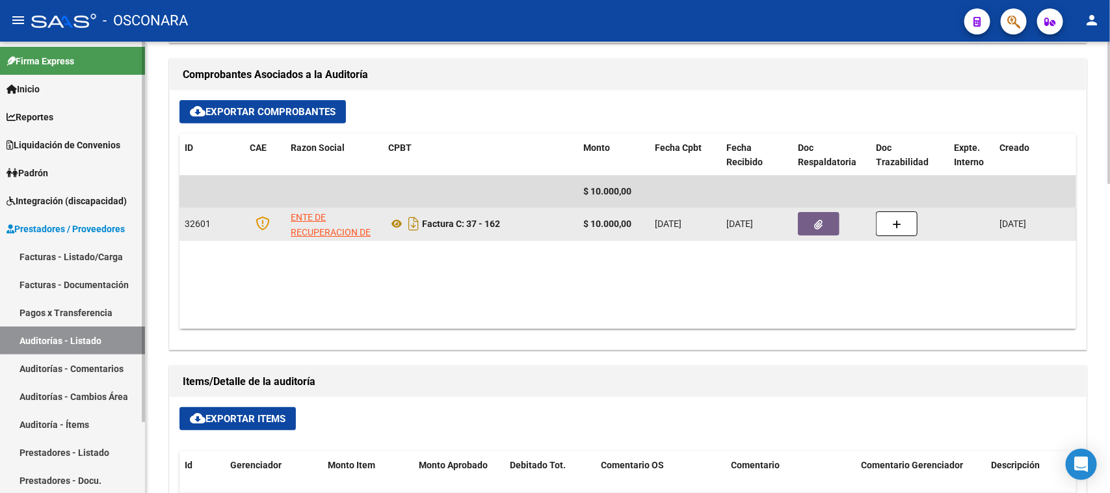
click at [34, 245] on link "Facturas - Listado/Carga" at bounding box center [72, 257] width 145 height 28
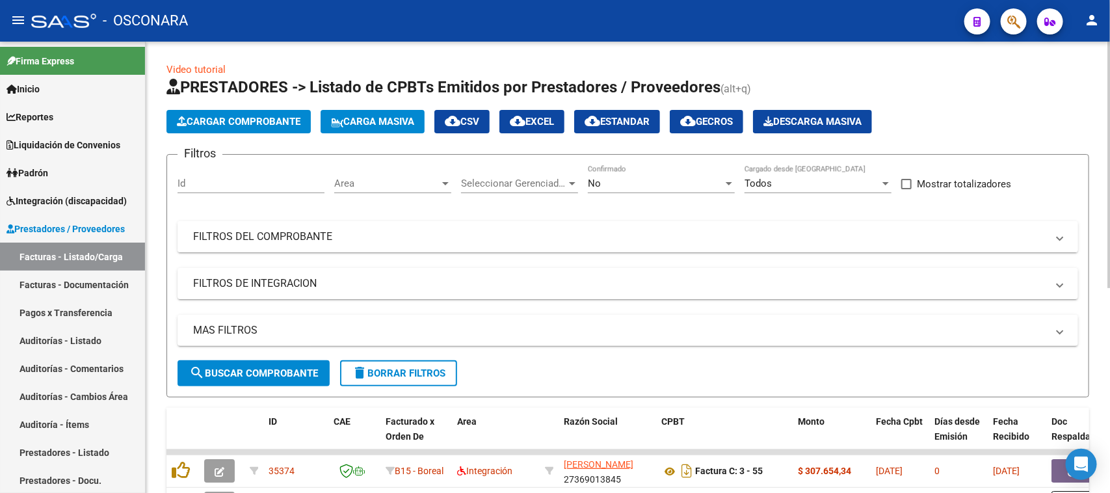
drag, startPoint x: 397, startPoint y: 244, endPoint x: 384, endPoint y: 252, distance: 15.2
click at [397, 243] on mat-expansion-panel-header "FILTROS DEL COMPROBANTE" at bounding box center [628, 236] width 901 height 31
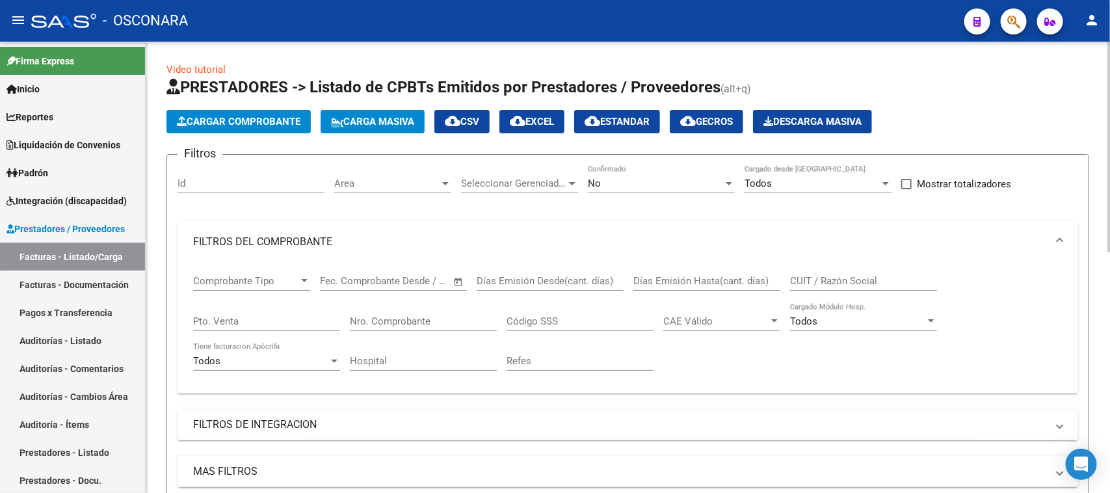
click at [358, 323] on input "Nro. Comprobante" at bounding box center [423, 321] width 147 height 12
click at [615, 189] on div "No Confirmado" at bounding box center [661, 179] width 147 height 28
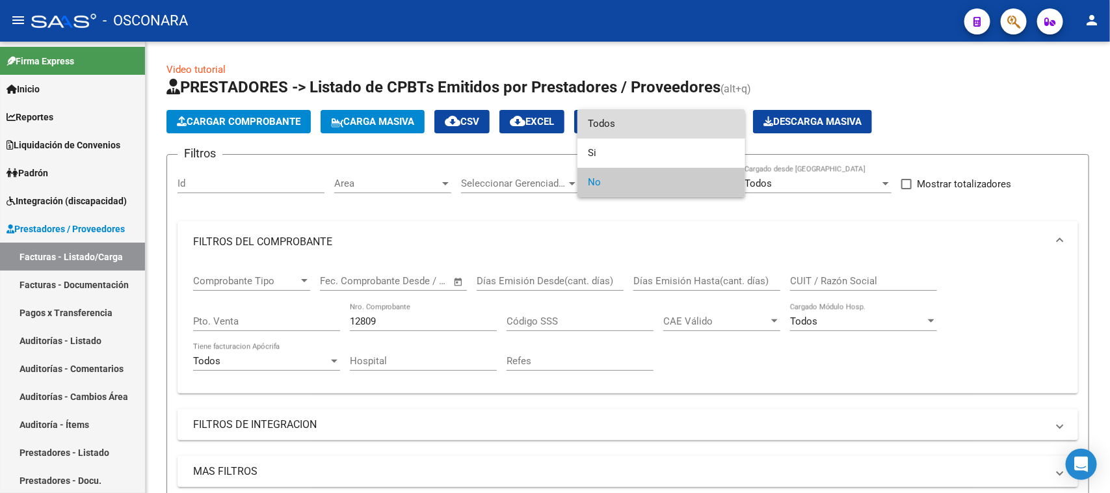
click at [608, 118] on span "Todos" at bounding box center [661, 123] width 147 height 29
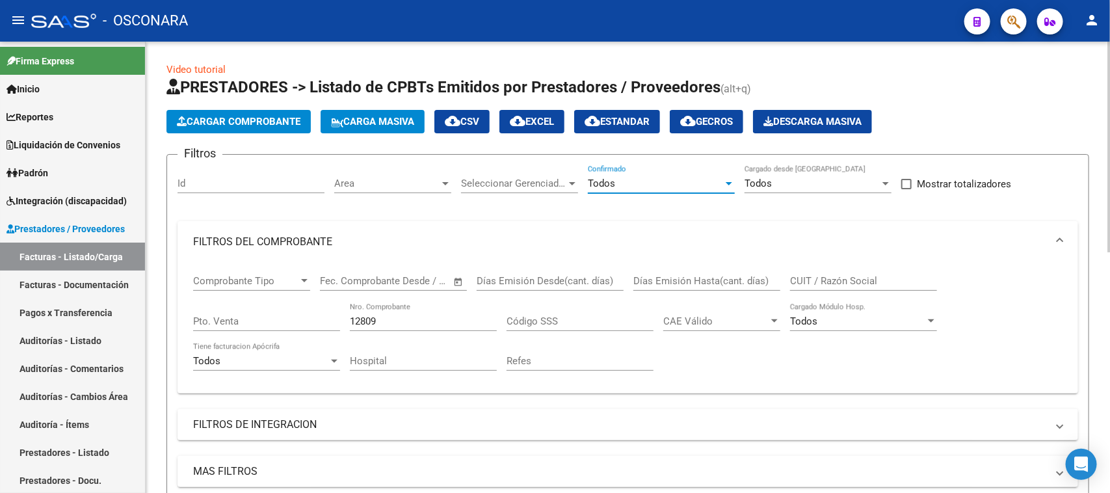
click at [427, 317] on input "12809" at bounding box center [423, 321] width 147 height 12
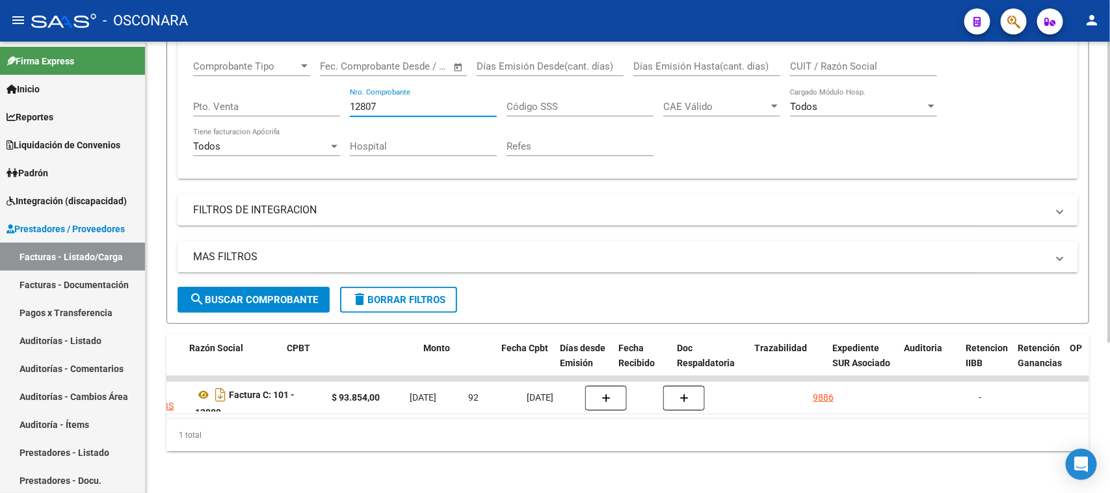
scroll to position [0, 533]
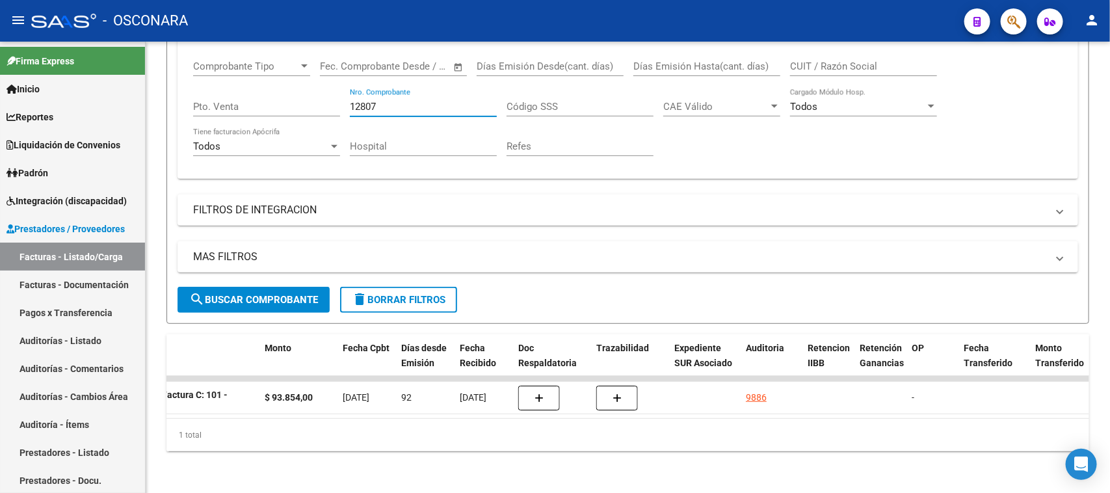
type input "12807"
